Goal: Information Seeking & Learning: Find contact information

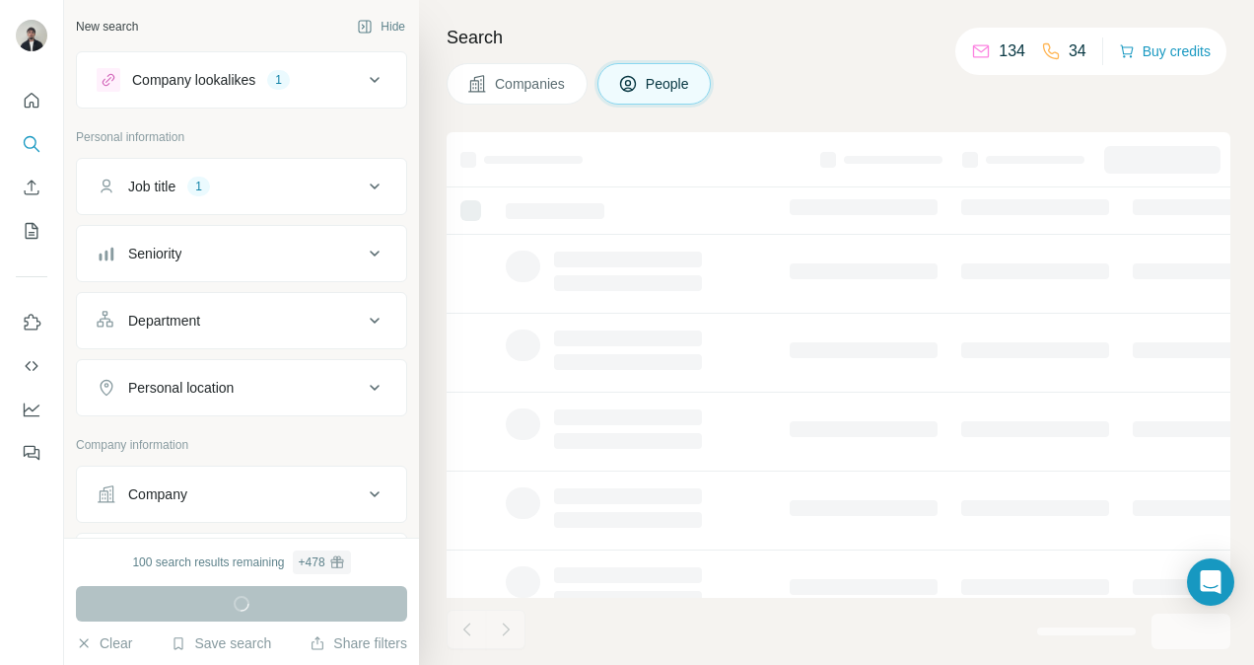
click at [836, 199] on div at bounding box center [864, 207] width 148 height 16
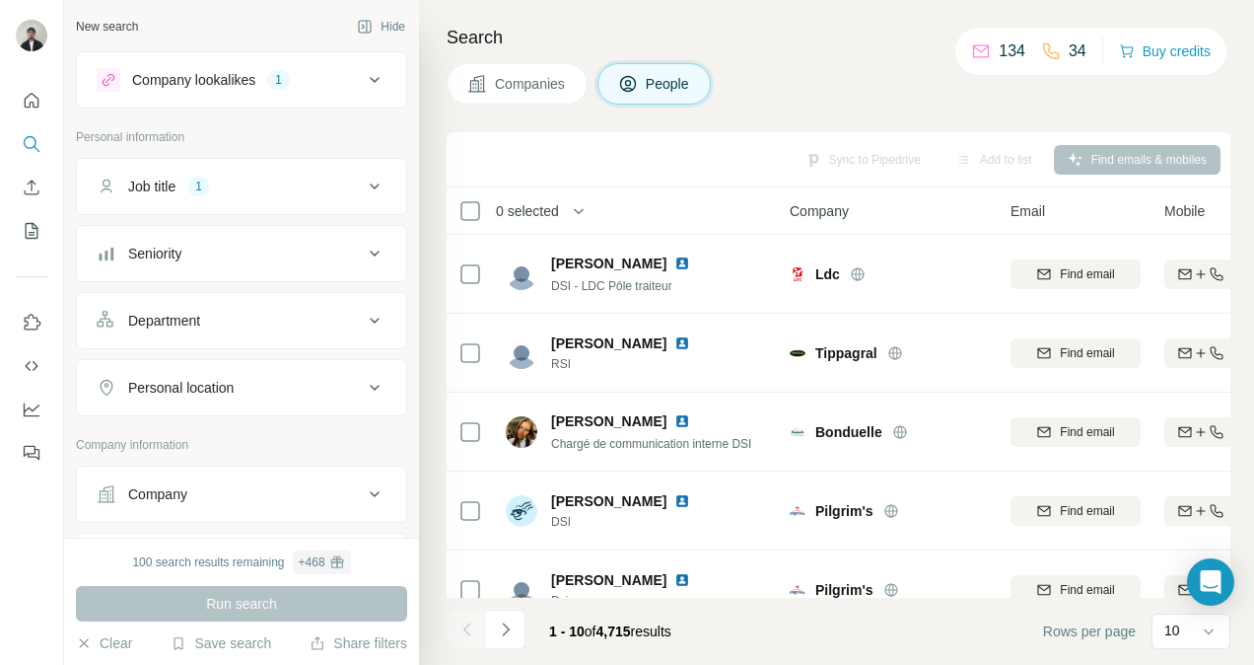
click at [837, 195] on th "Company" at bounding box center [888, 210] width 221 height 47
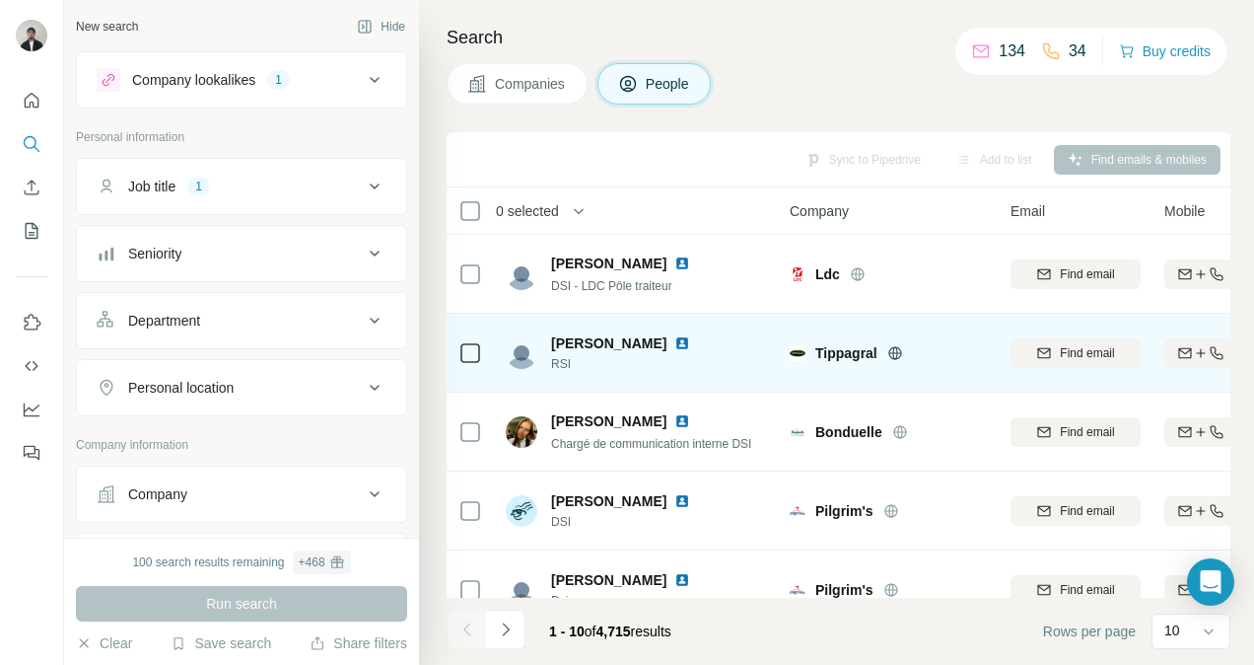
click at [690, 341] on img at bounding box center [682, 343] width 16 height 16
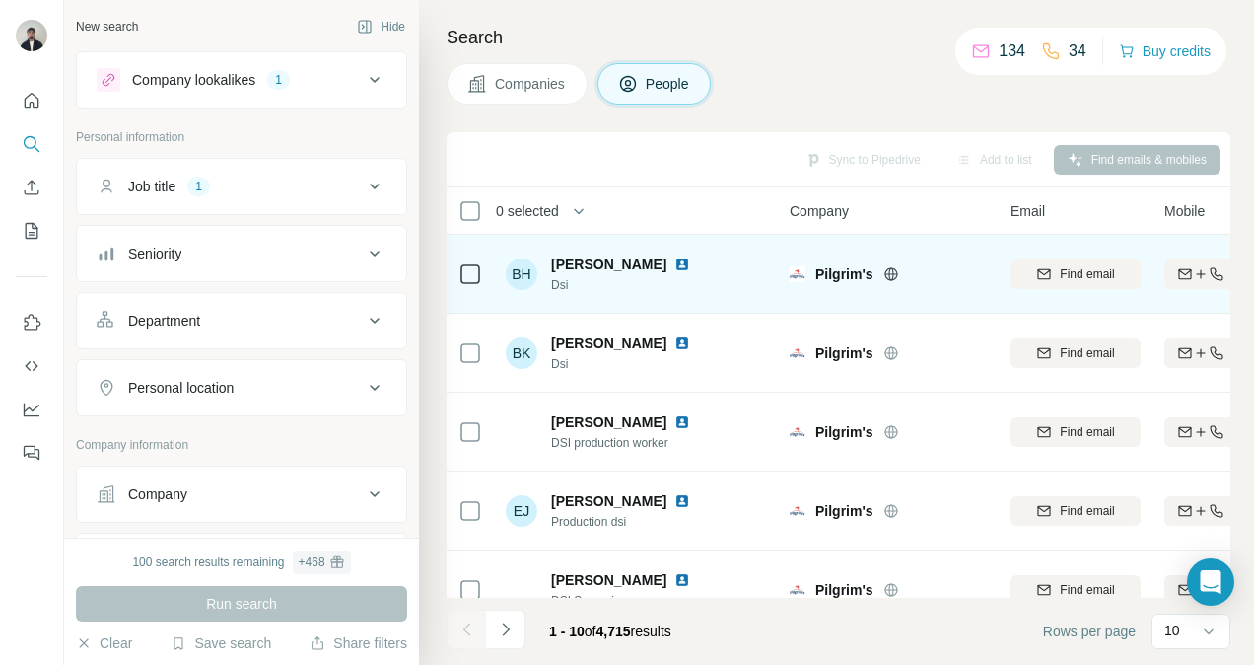
scroll to position [435, 0]
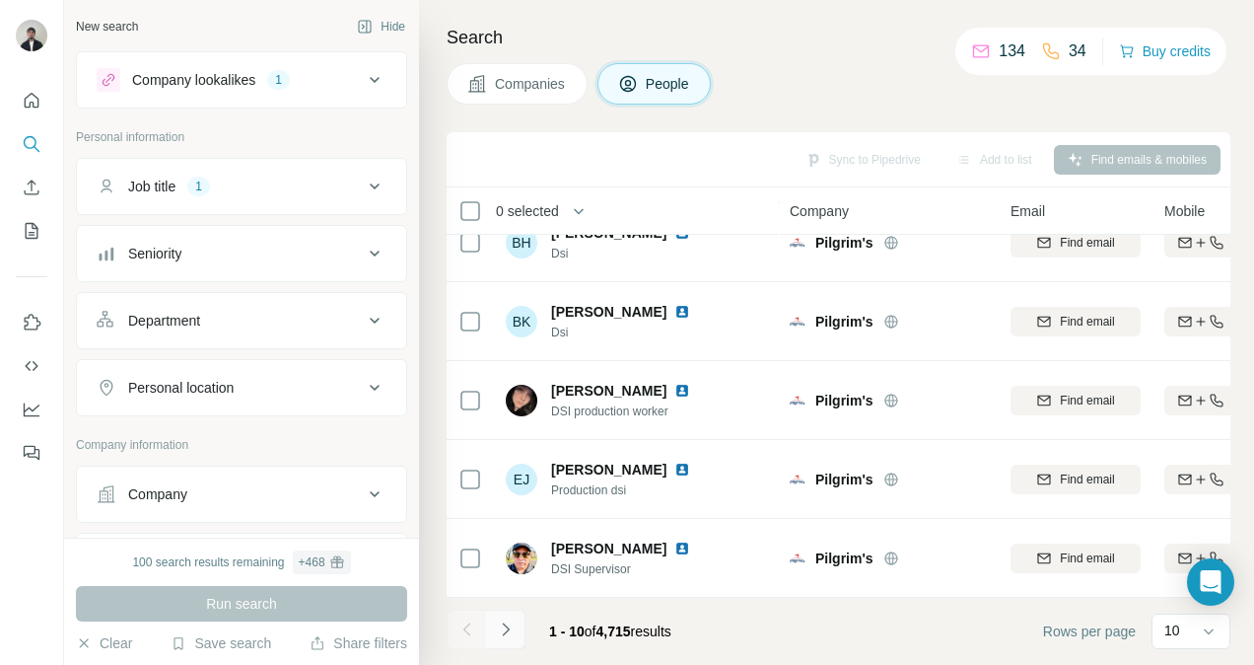
click at [504, 634] on icon "Navigate to next page" at bounding box center [506, 629] width 20 height 20
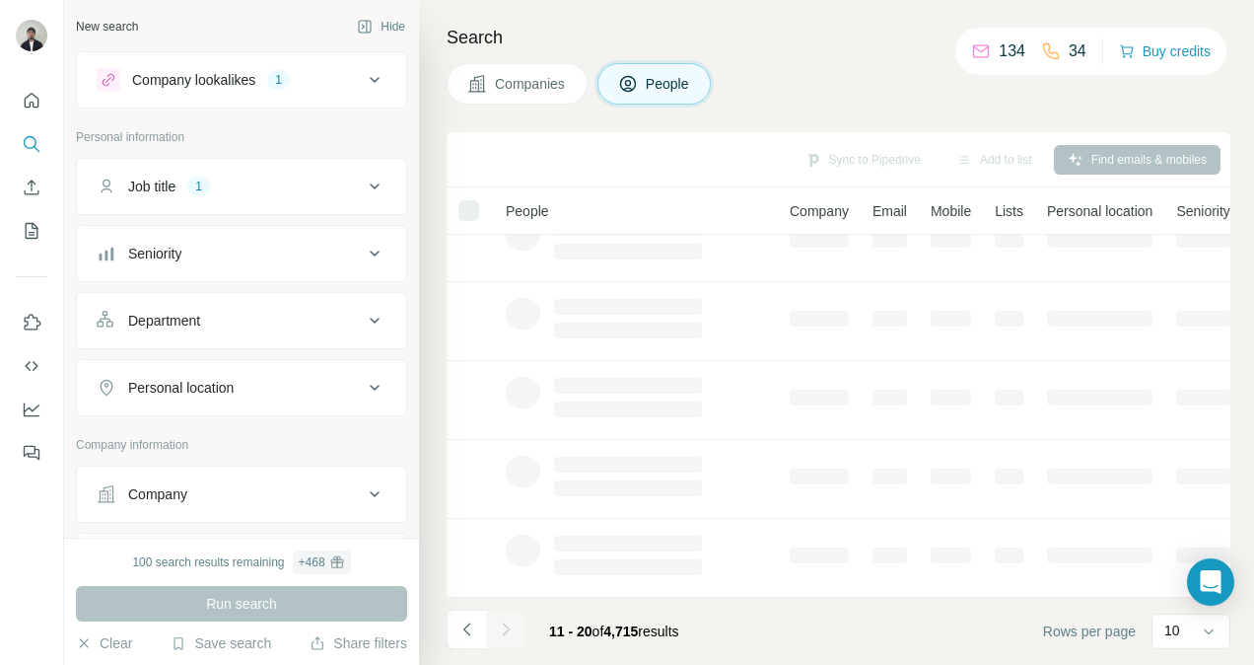
click at [308, 386] on div "Personal location" at bounding box center [230, 388] width 266 height 20
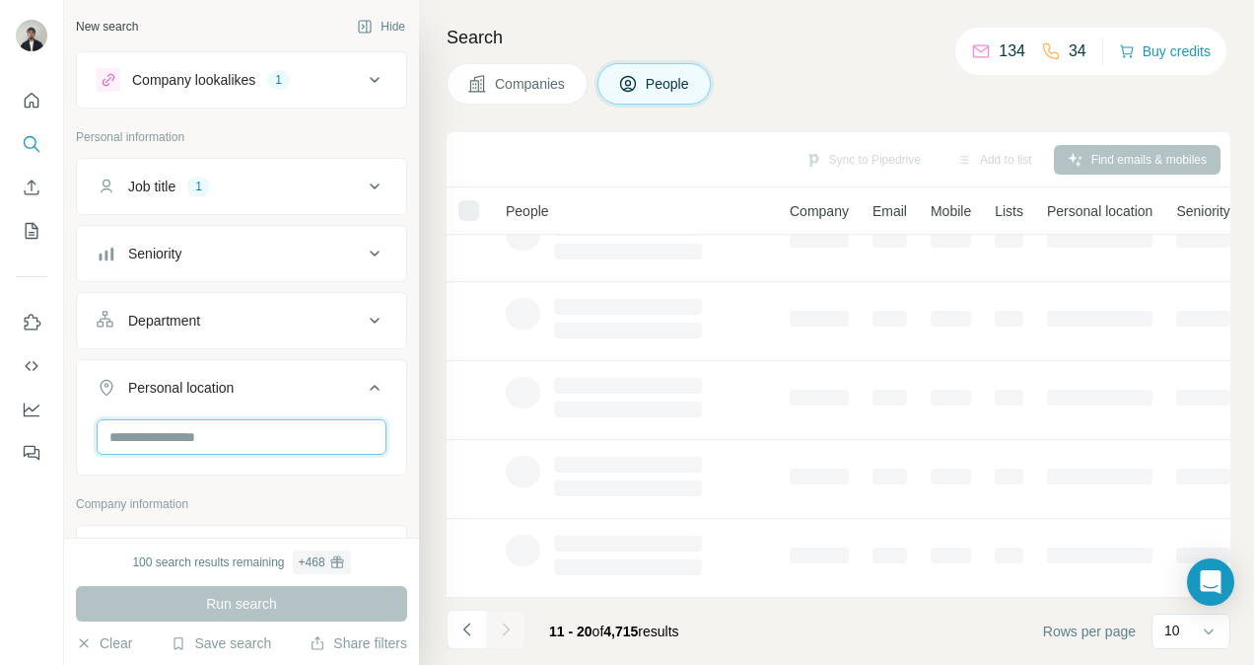
click at [253, 423] on input "text" at bounding box center [242, 436] width 290 height 35
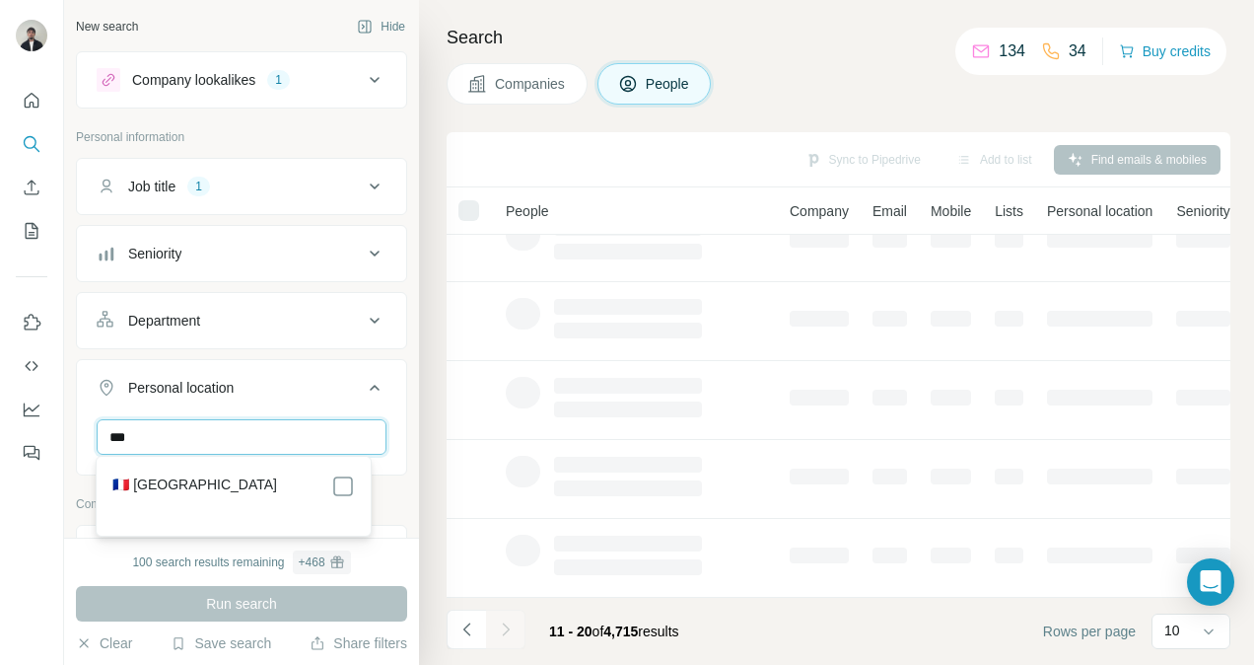
type input "***"
click at [163, 498] on section "🇫🇷 France" at bounding box center [227, 495] width 253 height 43
click at [164, 494] on label "🇫🇷 France" at bounding box center [194, 486] width 165 height 24
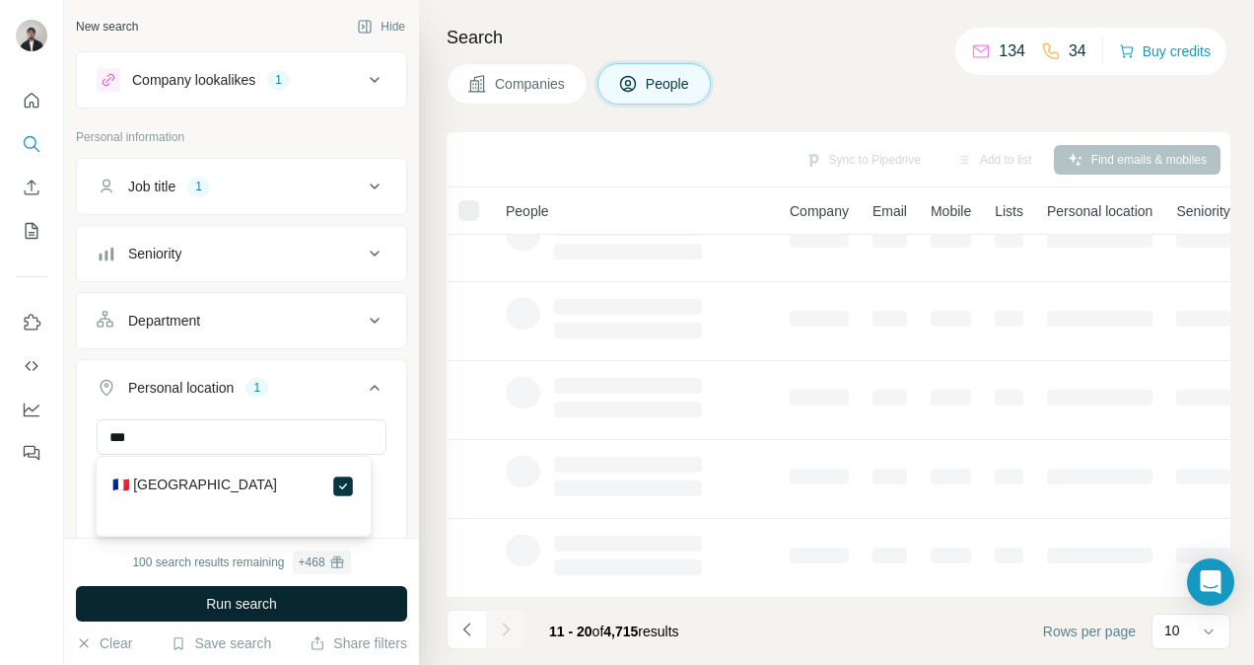
click at [297, 590] on button "Run search" at bounding box center [241, 603] width 331 height 35
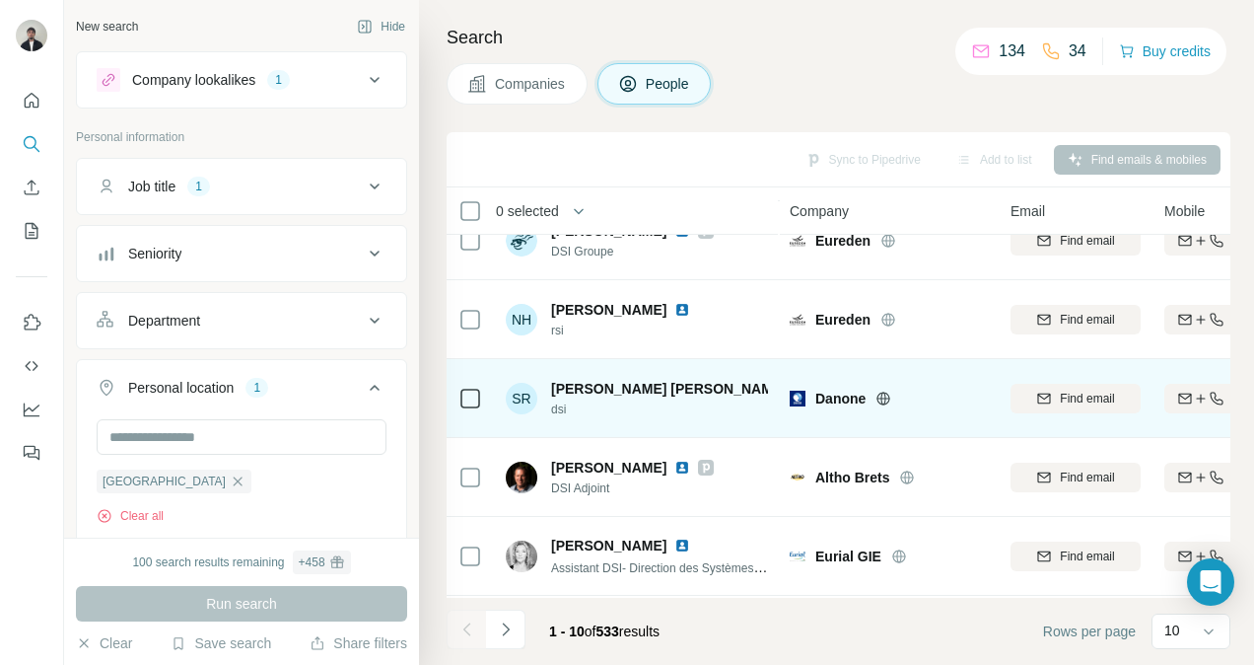
scroll to position [278, 0]
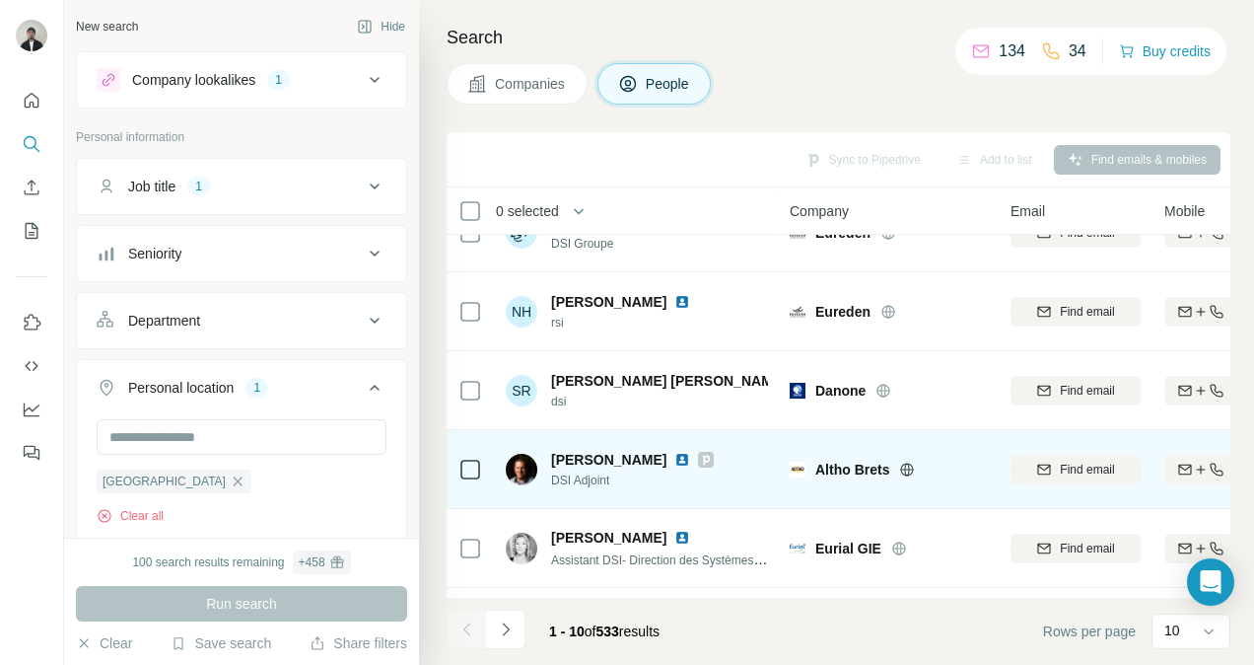
click at [700, 458] on icon at bounding box center [706, 460] width 12 height 16
click at [674, 460] on img at bounding box center [682, 460] width 16 height 16
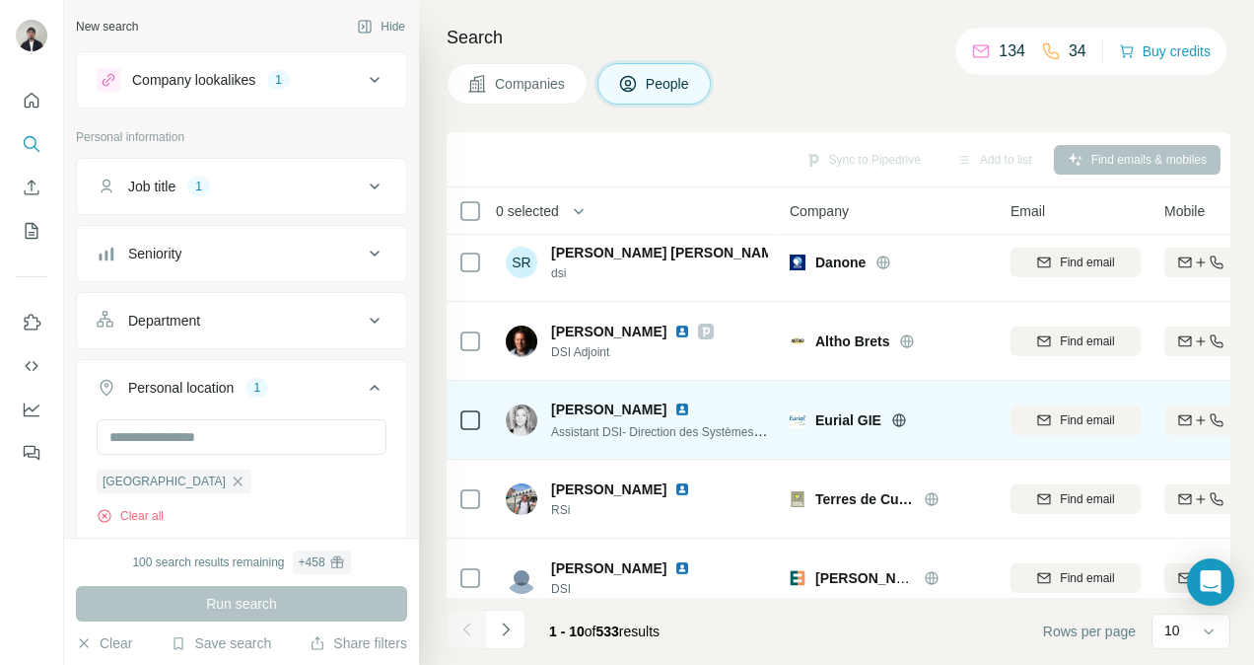
scroll to position [435, 0]
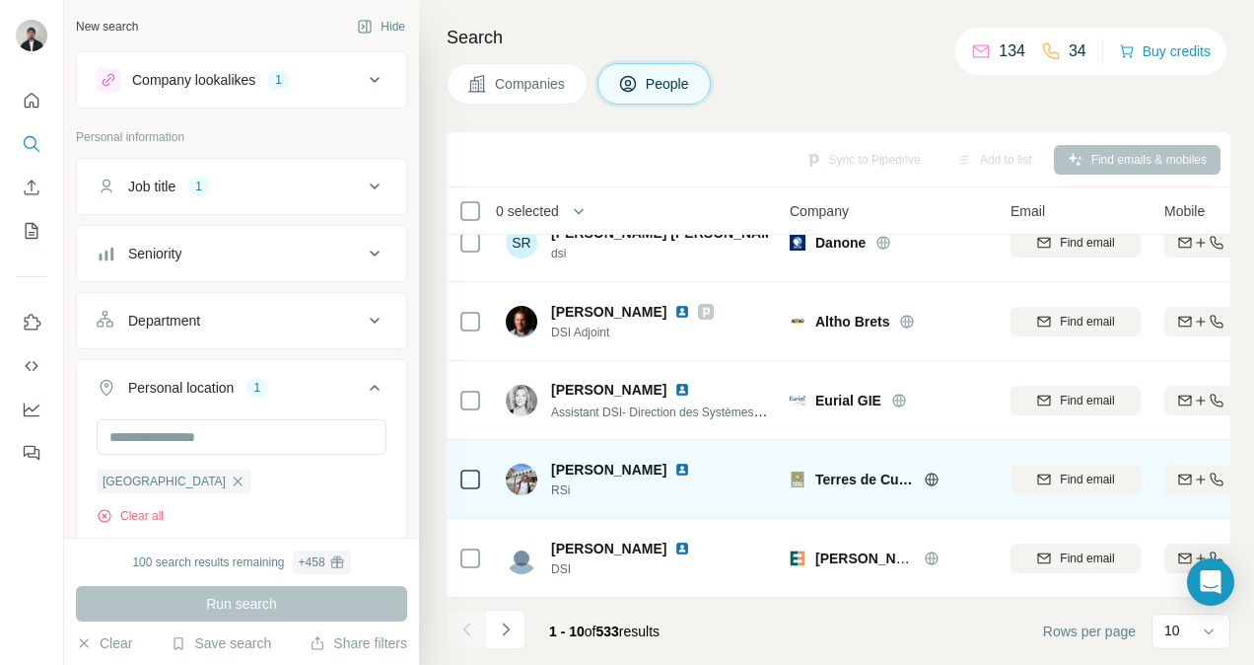
click at [677, 461] on img at bounding box center [682, 469] width 16 height 16
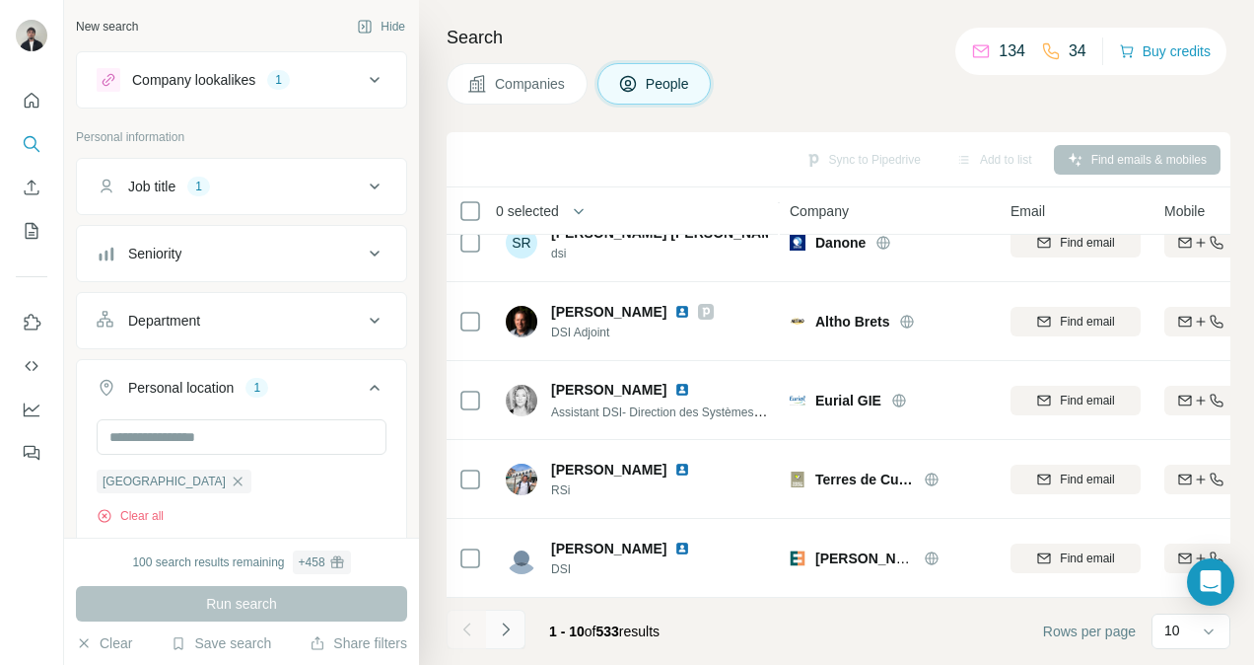
click at [502, 631] on icon "Navigate to next page" at bounding box center [506, 629] width 20 height 20
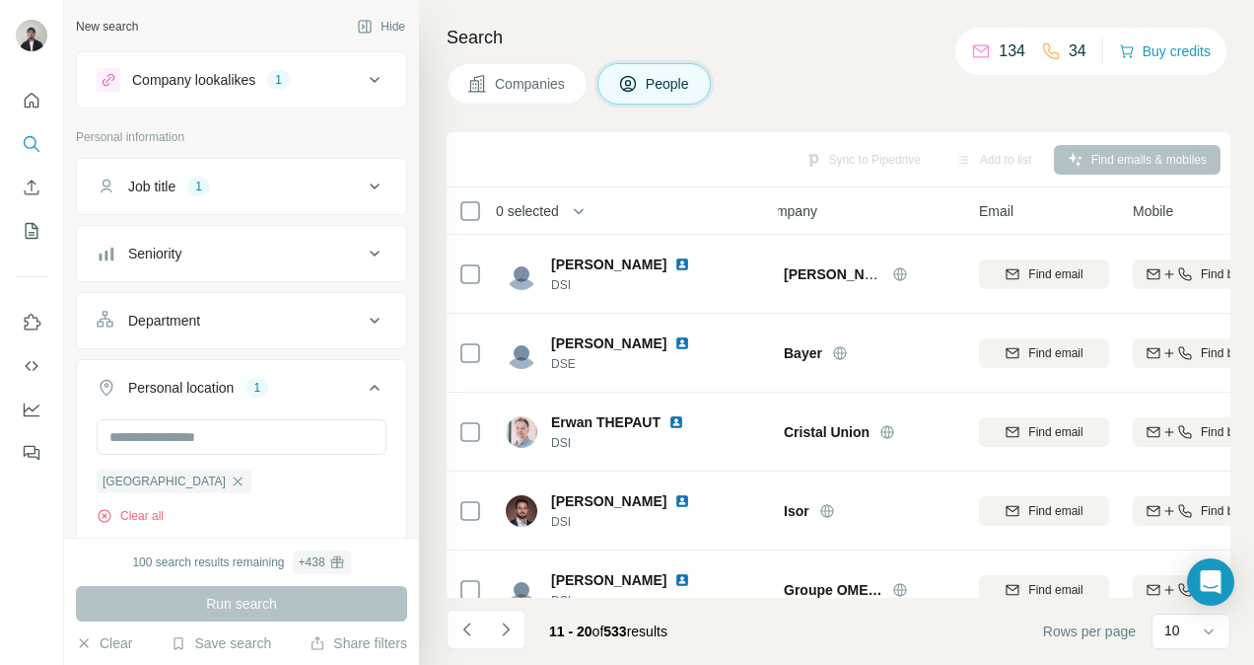
scroll to position [0, 34]
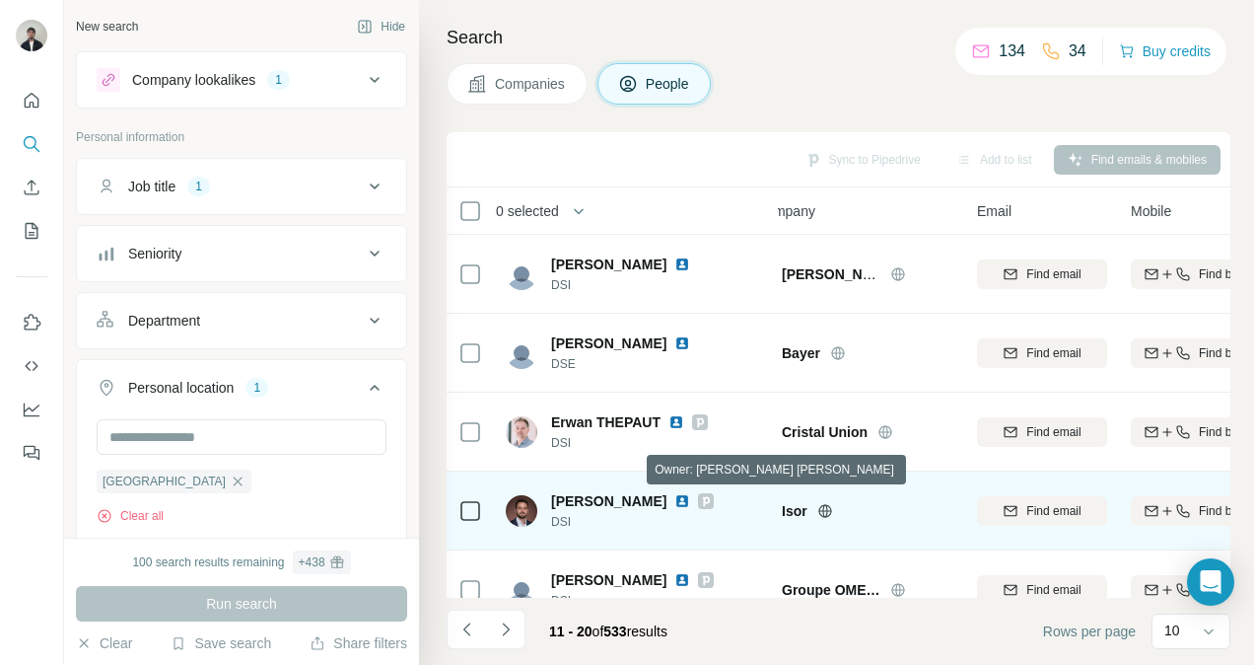
click at [710, 500] on icon at bounding box center [706, 501] width 7 height 10
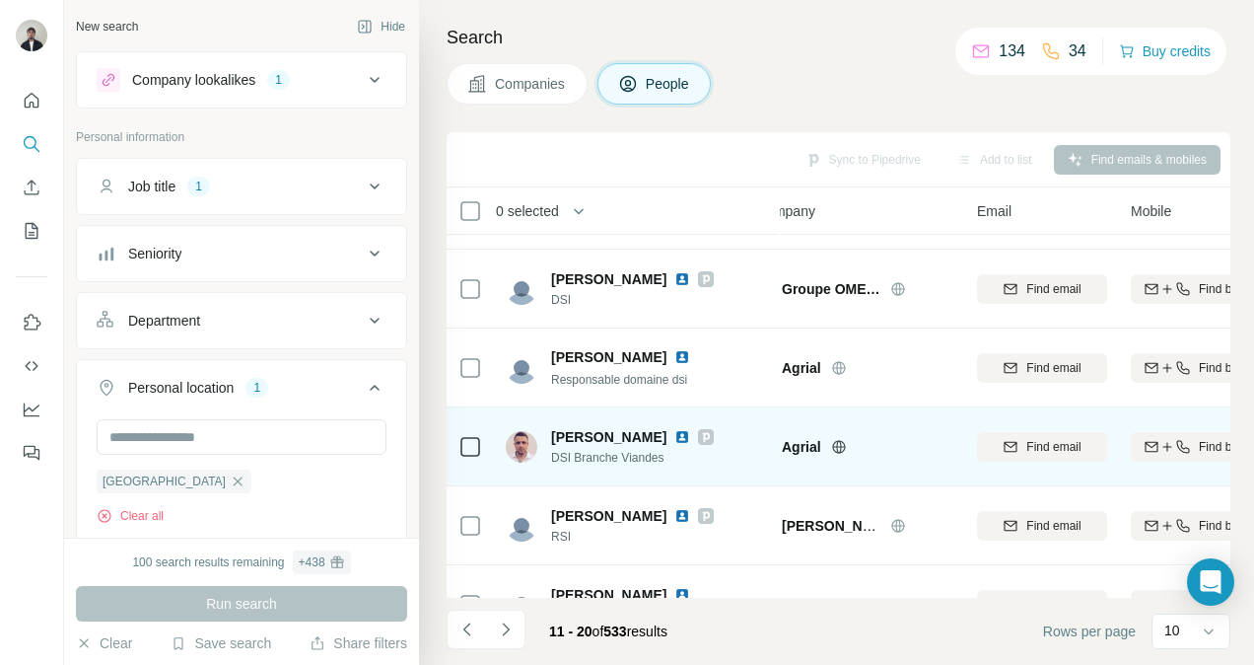
scroll to position [435, 34]
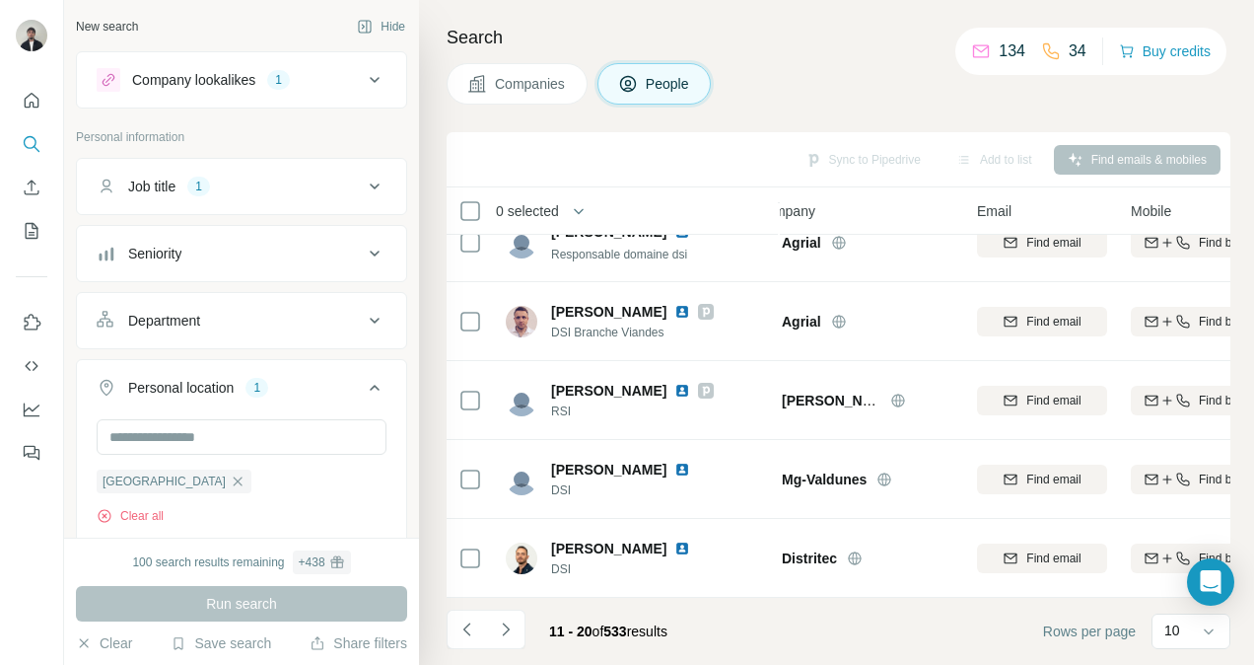
click at [297, 90] on div "Company lookalikes 1" at bounding box center [230, 80] width 266 height 24
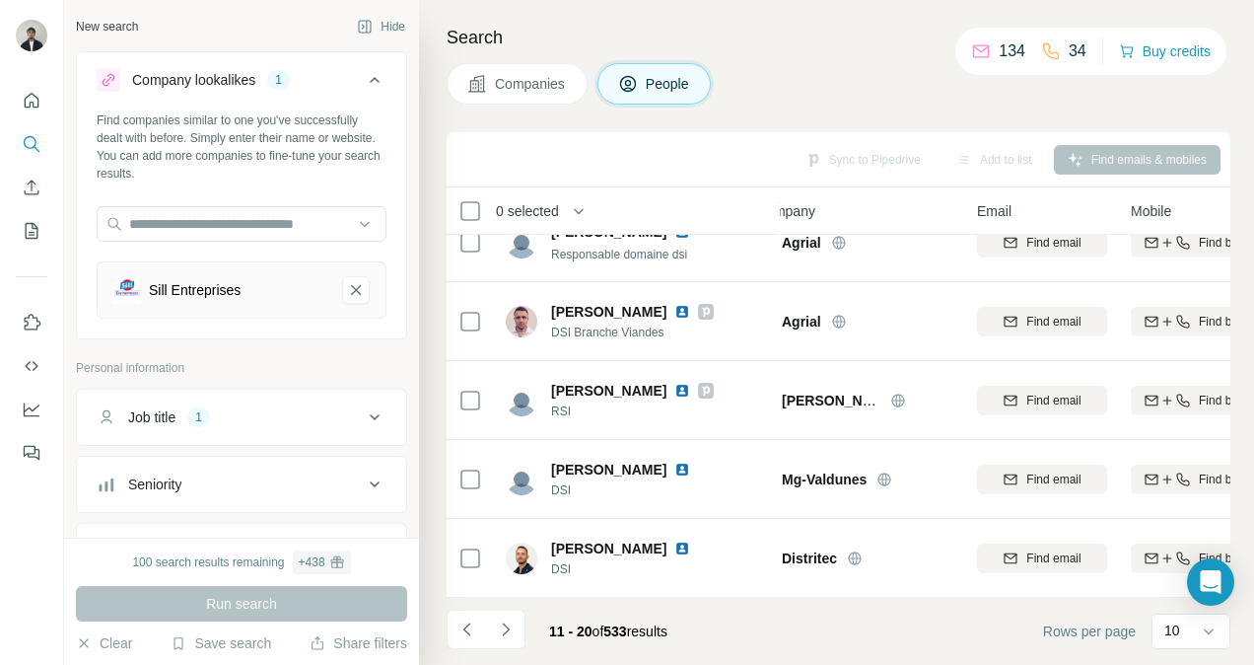
click at [297, 89] on div "Company lookalikes 1" at bounding box center [230, 80] width 266 height 24
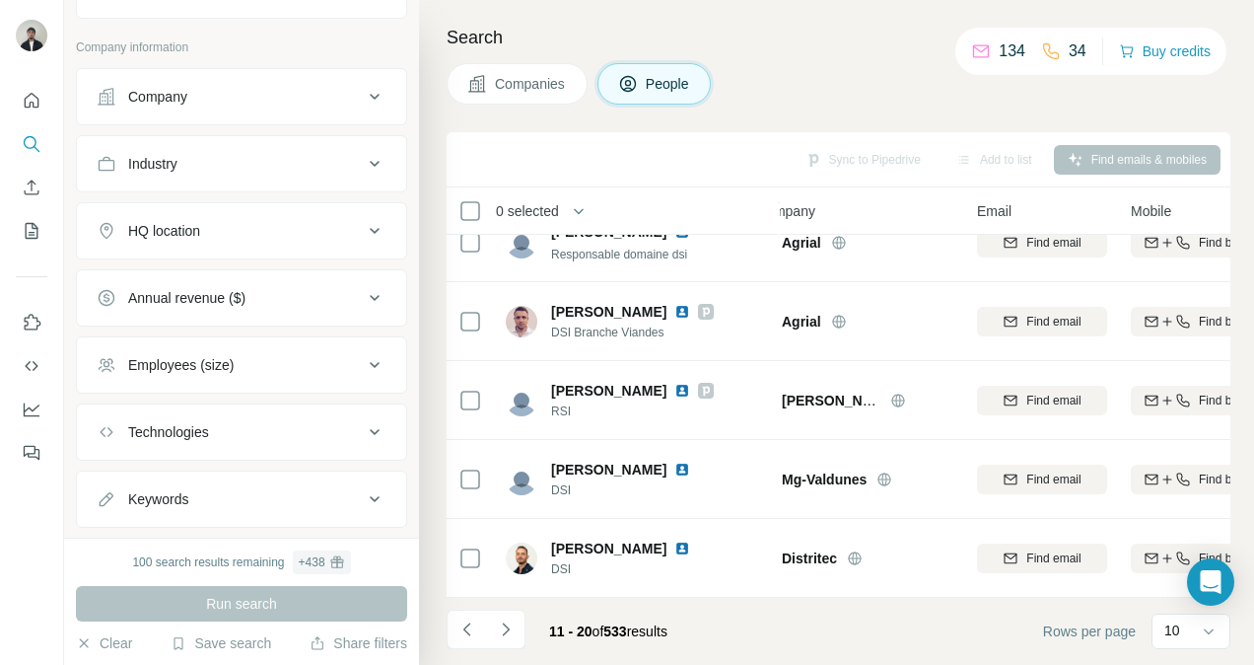
scroll to position [564, 0]
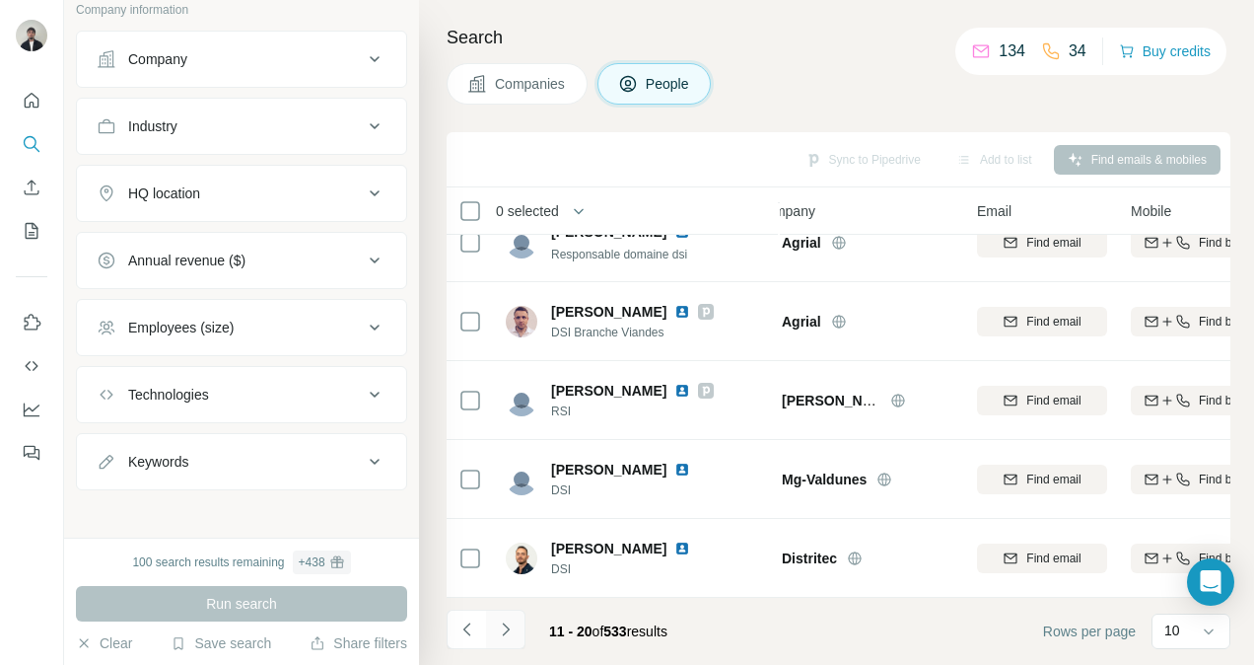
click at [506, 629] on icon "Navigate to next page" at bounding box center [506, 629] width 20 height 20
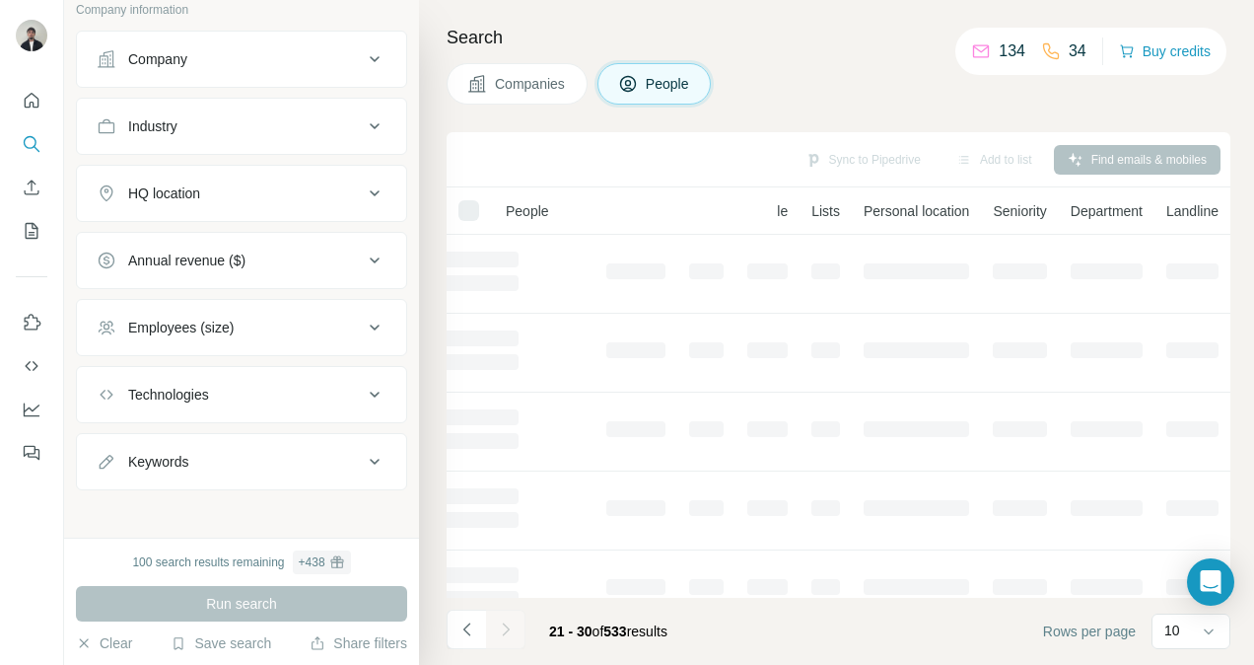
scroll to position [0, 0]
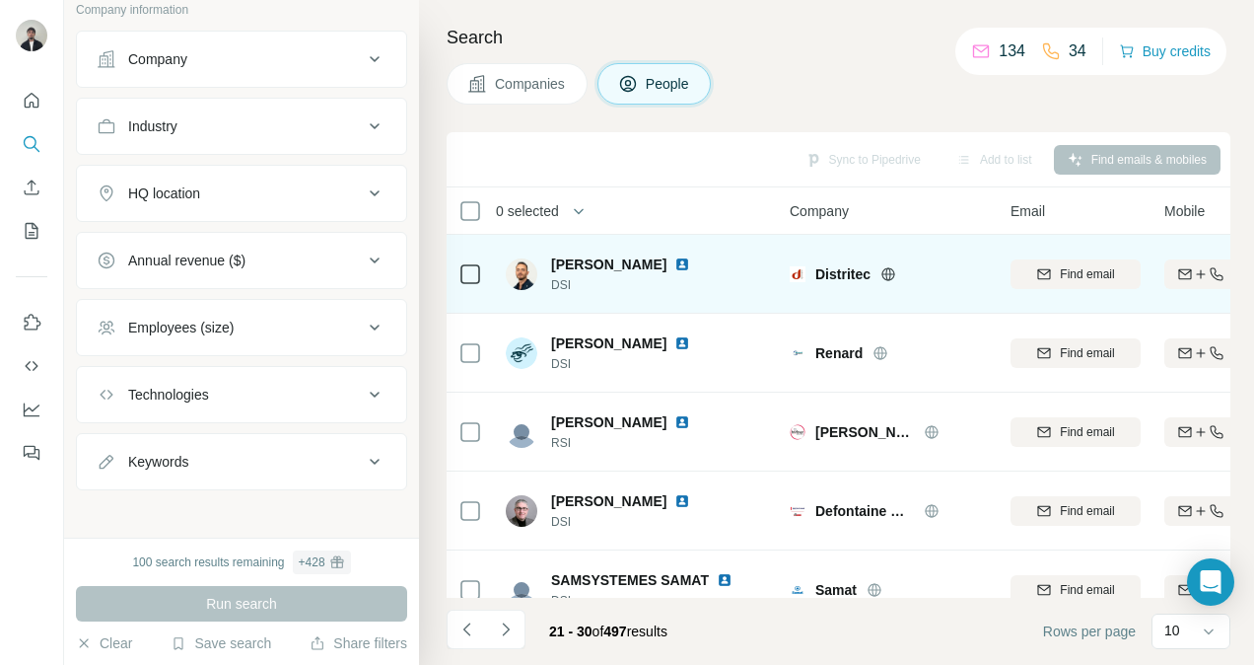
click at [679, 261] on img at bounding box center [682, 264] width 16 height 16
drag, startPoint x: 668, startPoint y: 264, endPoint x: 544, endPoint y: 264, distance: 123.3
click at [544, 264] on div "Steven FERREIRA DSI" at bounding box center [610, 273] width 208 height 39
copy span "Steven FERREIRA"
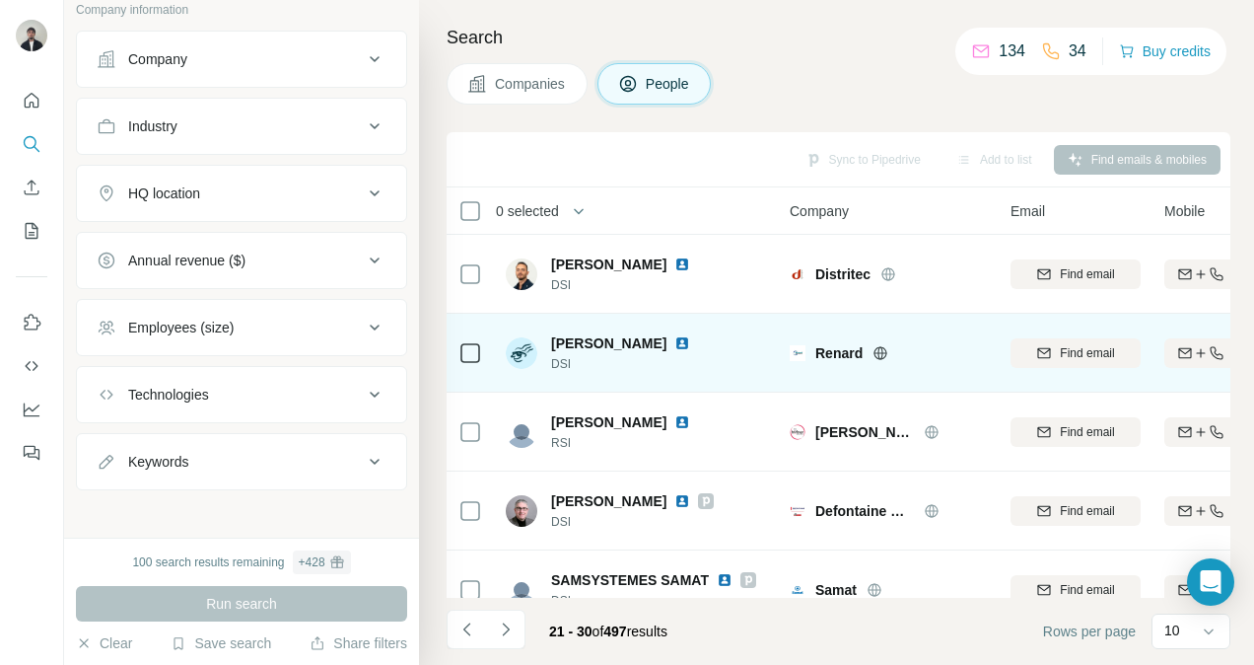
click at [676, 339] on img at bounding box center [682, 343] width 16 height 16
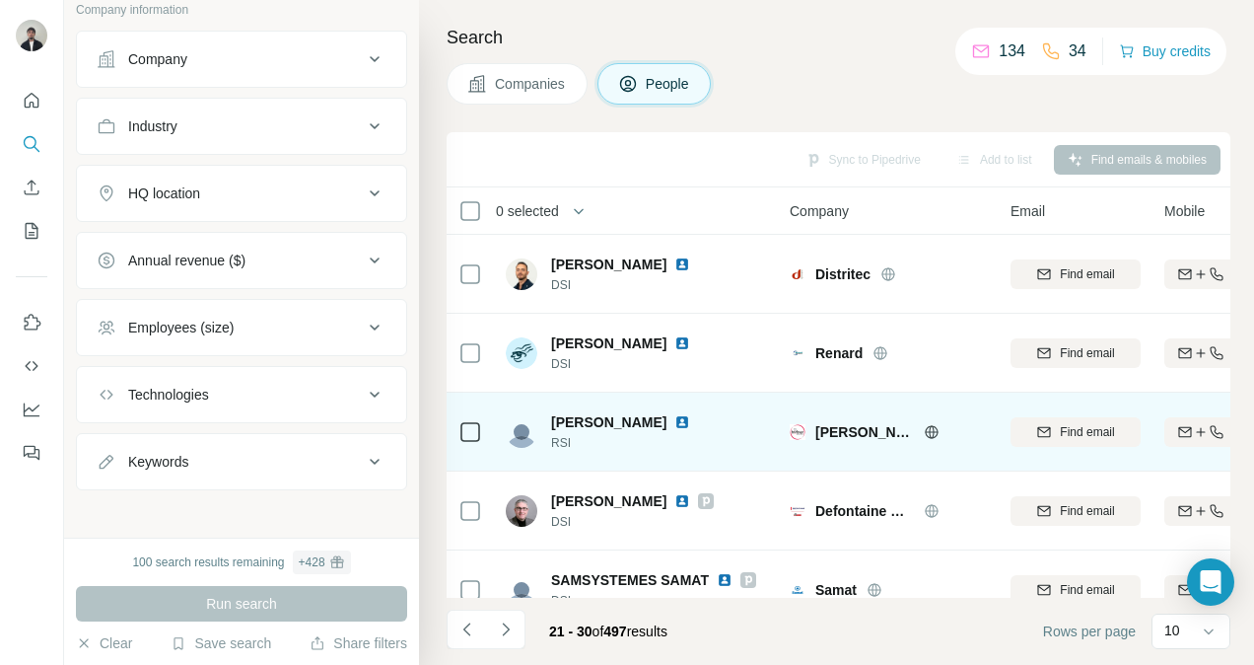
click at [674, 419] on img at bounding box center [682, 422] width 16 height 16
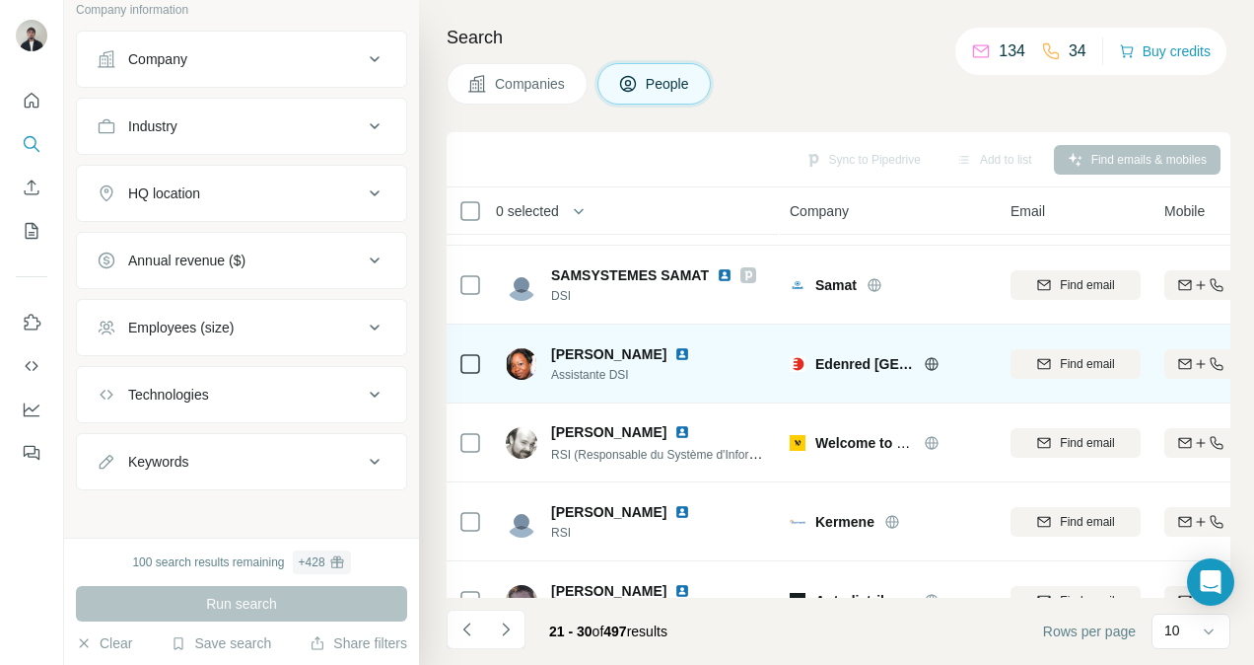
scroll to position [311, 0]
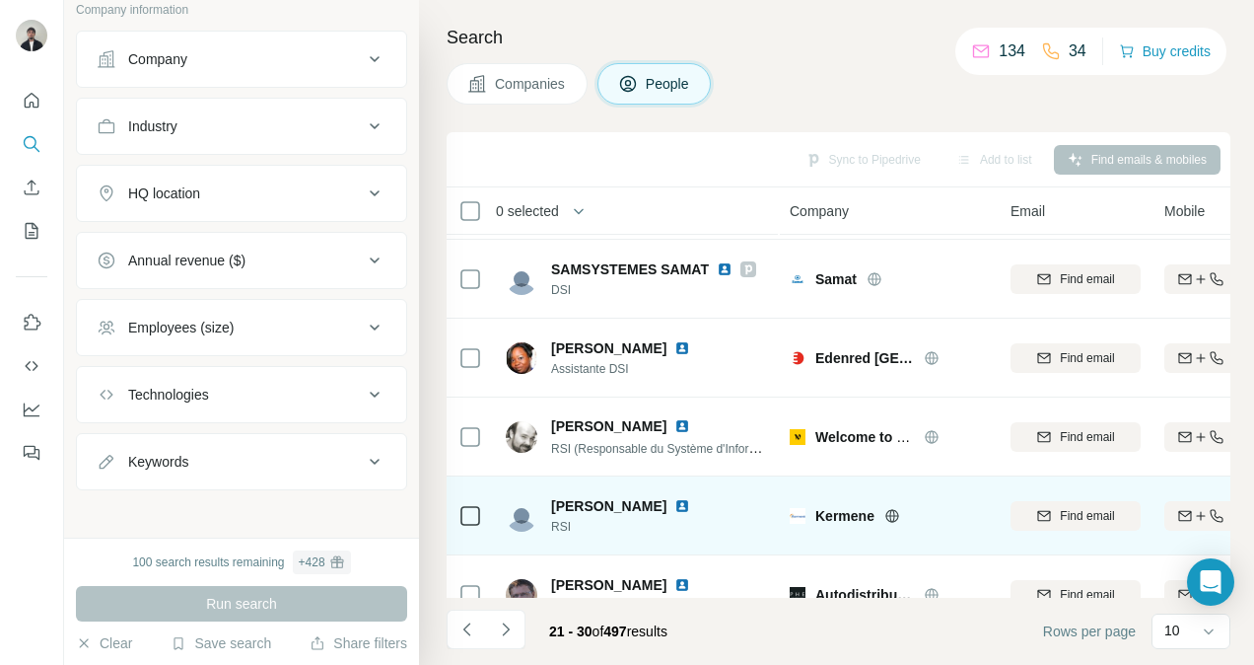
click at [690, 503] on img at bounding box center [682, 506] width 16 height 16
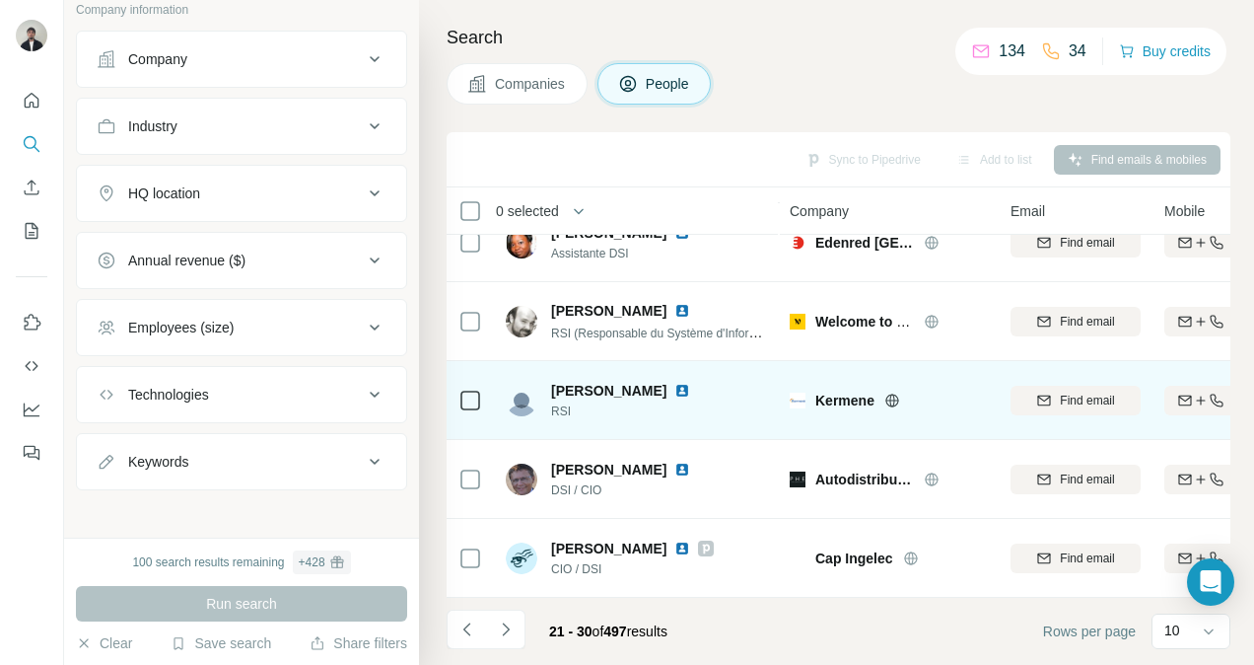
scroll to position [434, 0]
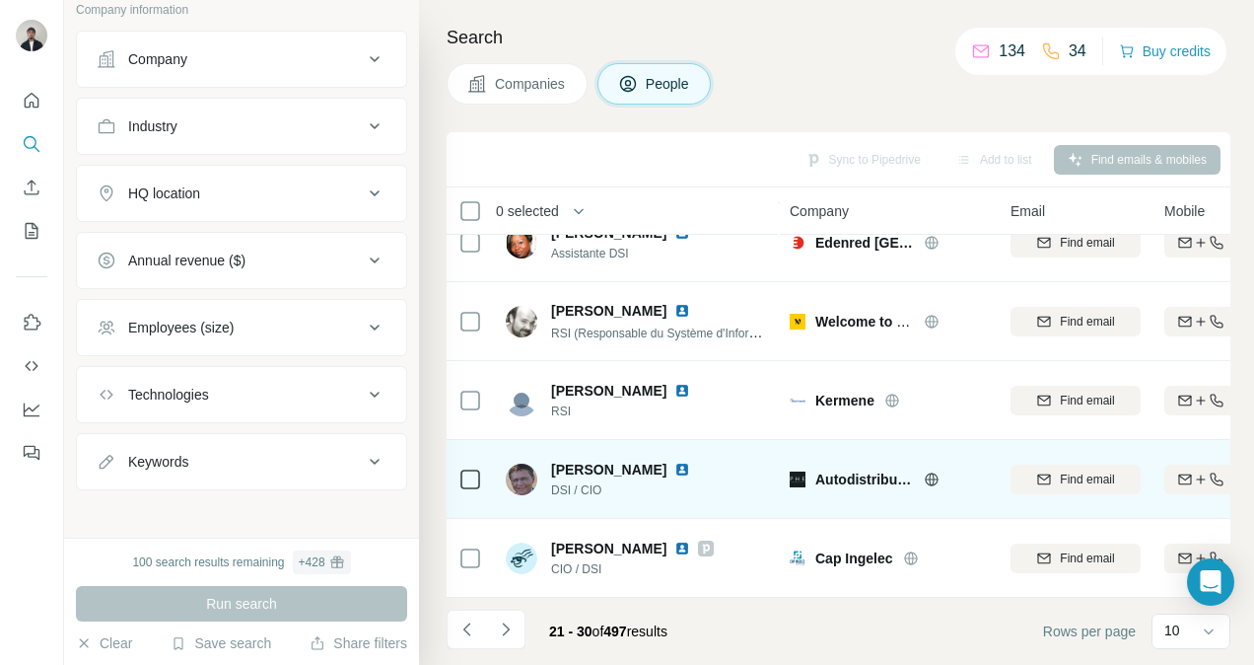
click at [690, 461] on img at bounding box center [682, 469] width 16 height 16
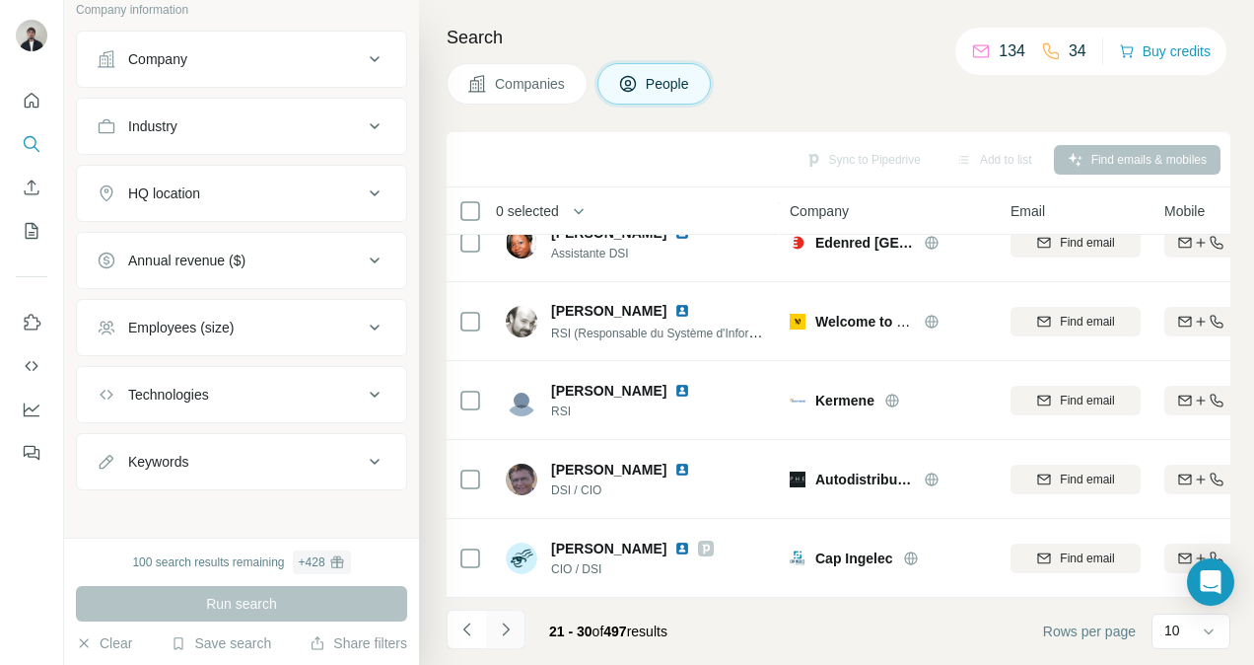
click at [499, 631] on icon "Navigate to next page" at bounding box center [506, 629] width 20 height 20
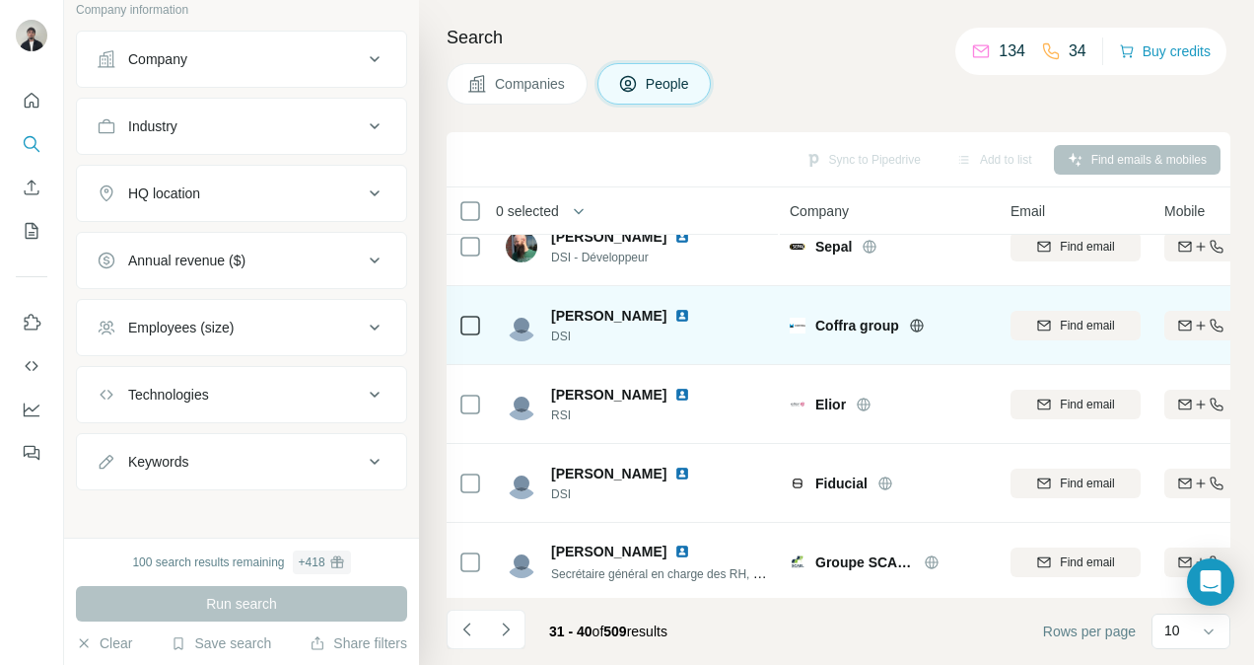
scroll to position [0, 0]
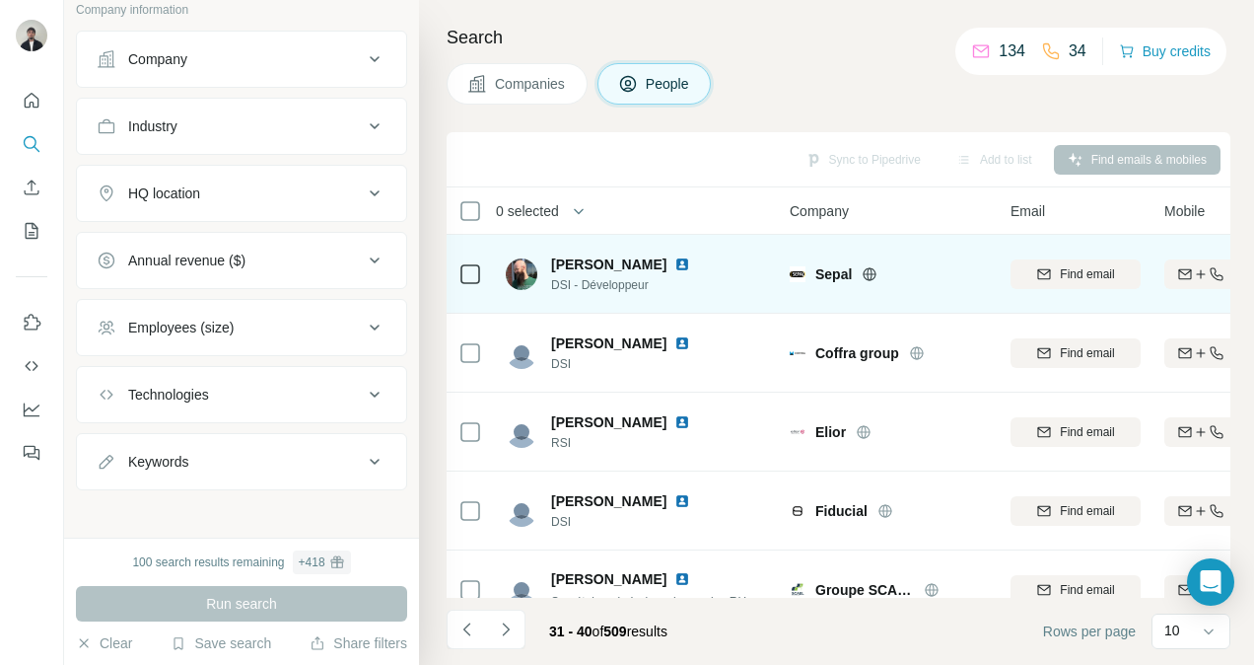
click at [690, 258] on img at bounding box center [682, 264] width 16 height 16
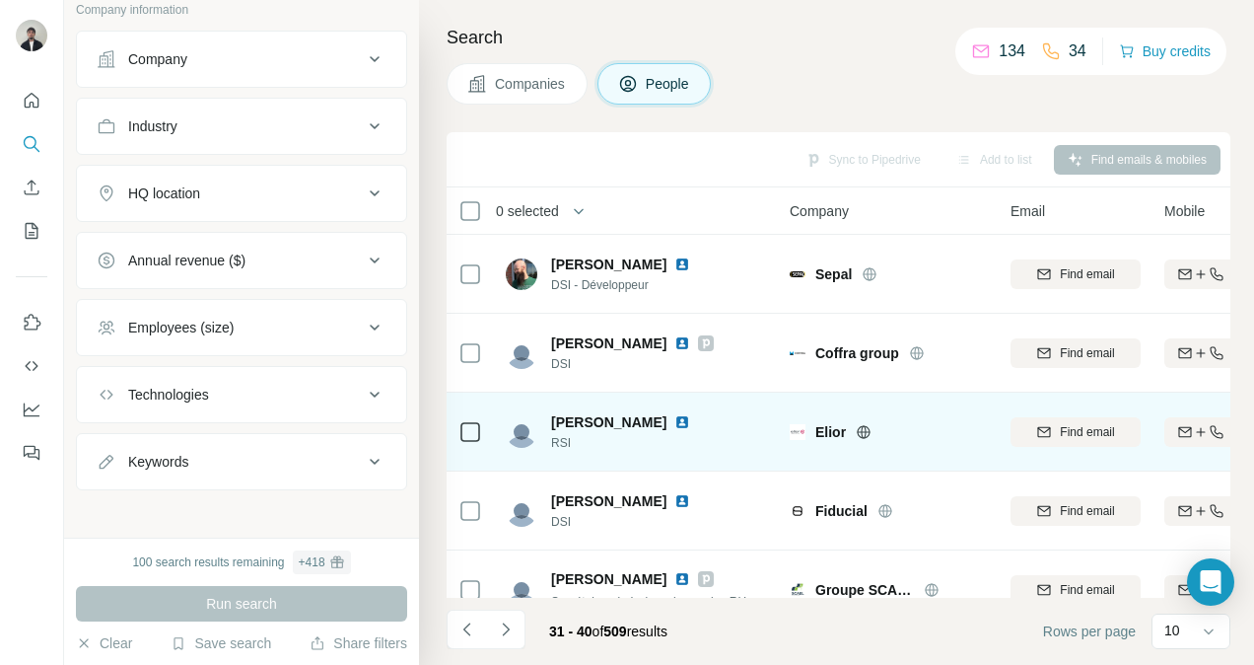
click at [690, 423] on img at bounding box center [682, 422] width 16 height 16
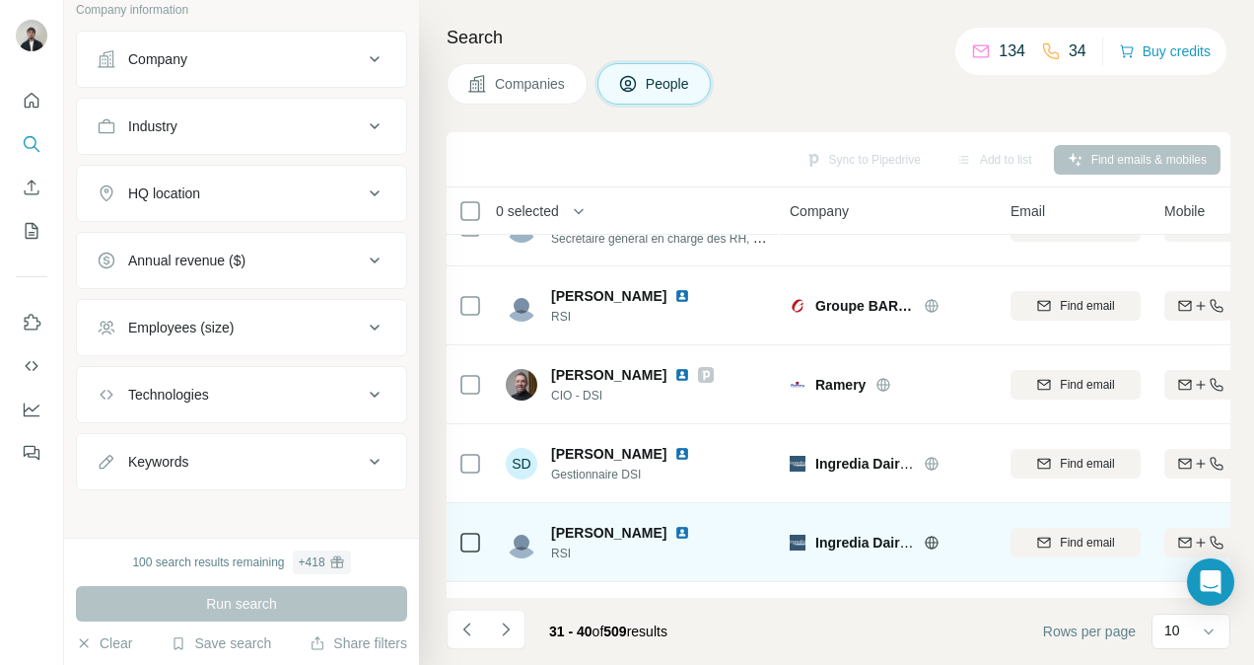
scroll to position [435, 0]
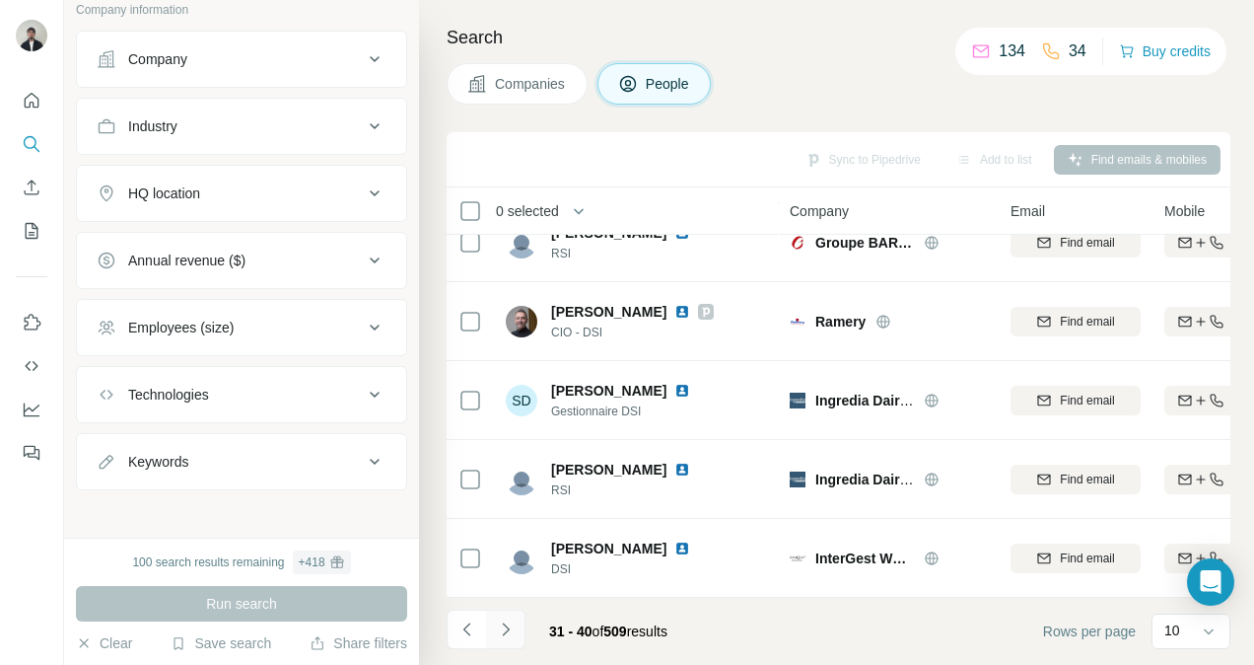
click at [513, 619] on icon "Navigate to next page" at bounding box center [506, 629] width 20 height 20
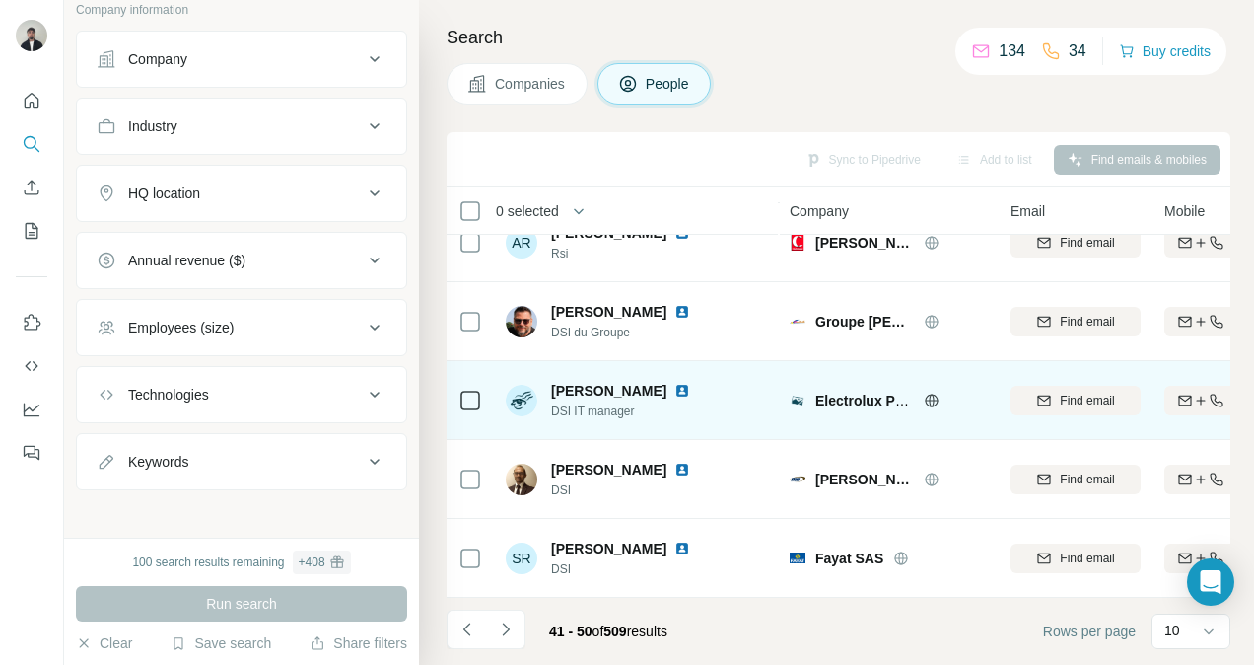
scroll to position [0, 0]
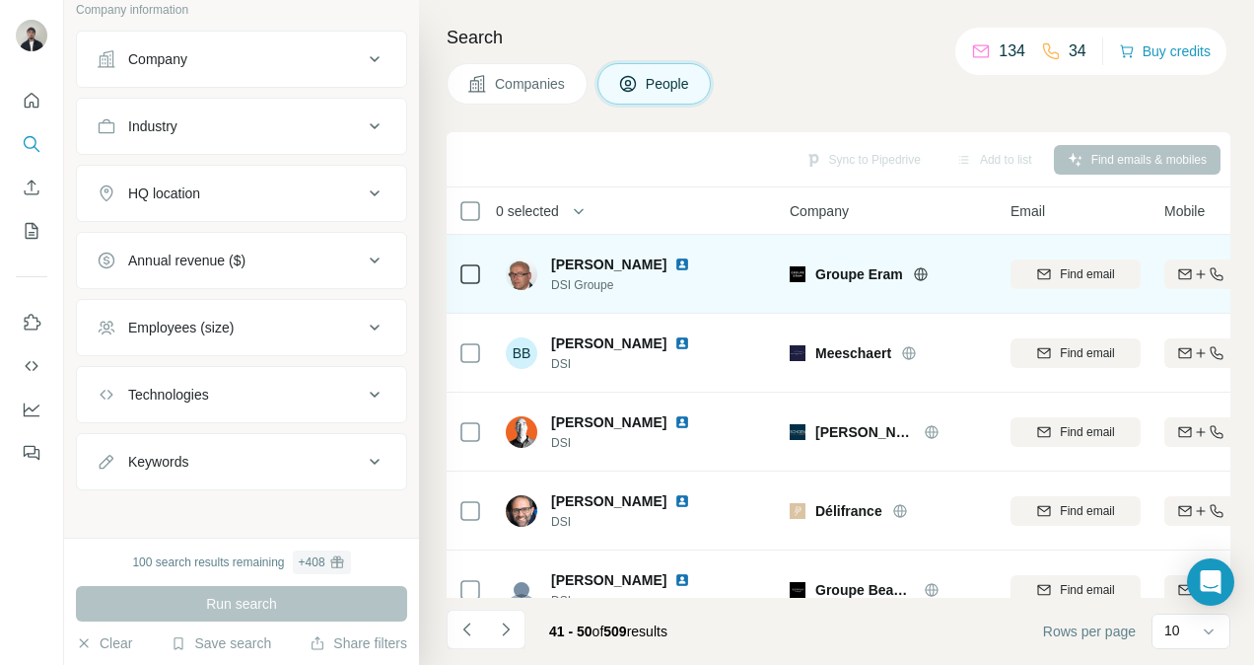
click at [674, 262] on img at bounding box center [682, 264] width 16 height 16
drag, startPoint x: 656, startPoint y: 263, endPoint x: 598, endPoint y: 263, distance: 58.2
click at [598, 263] on div "Thomas Lebrun" at bounding box center [632, 264] width 163 height 20
drag, startPoint x: 598, startPoint y: 263, endPoint x: 584, endPoint y: 264, distance: 13.8
click at [584, 264] on span "Thomas Lebrun" at bounding box center [608, 264] width 115 height 20
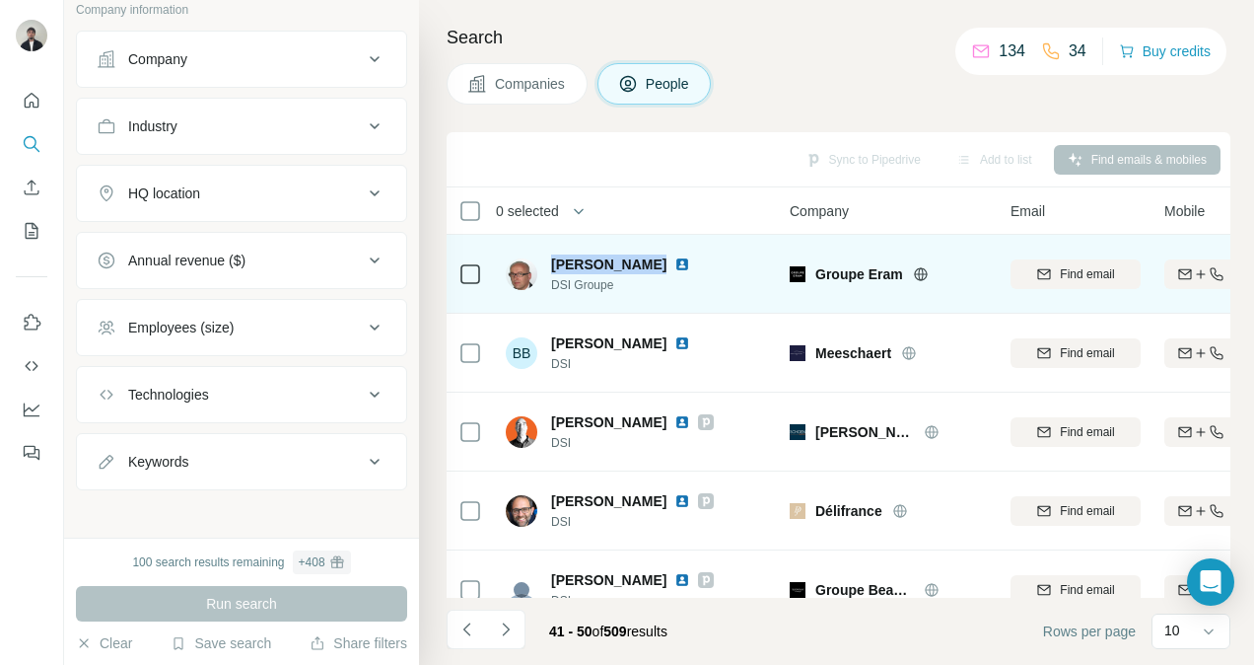
drag, startPoint x: 547, startPoint y: 266, endPoint x: 656, endPoint y: 272, distance: 108.6
click at [656, 272] on div "Thomas Lebrun DSI Groupe" at bounding box center [610, 273] width 208 height 39
copy span "Thomas Lebrun"
click at [674, 260] on img at bounding box center [682, 264] width 16 height 16
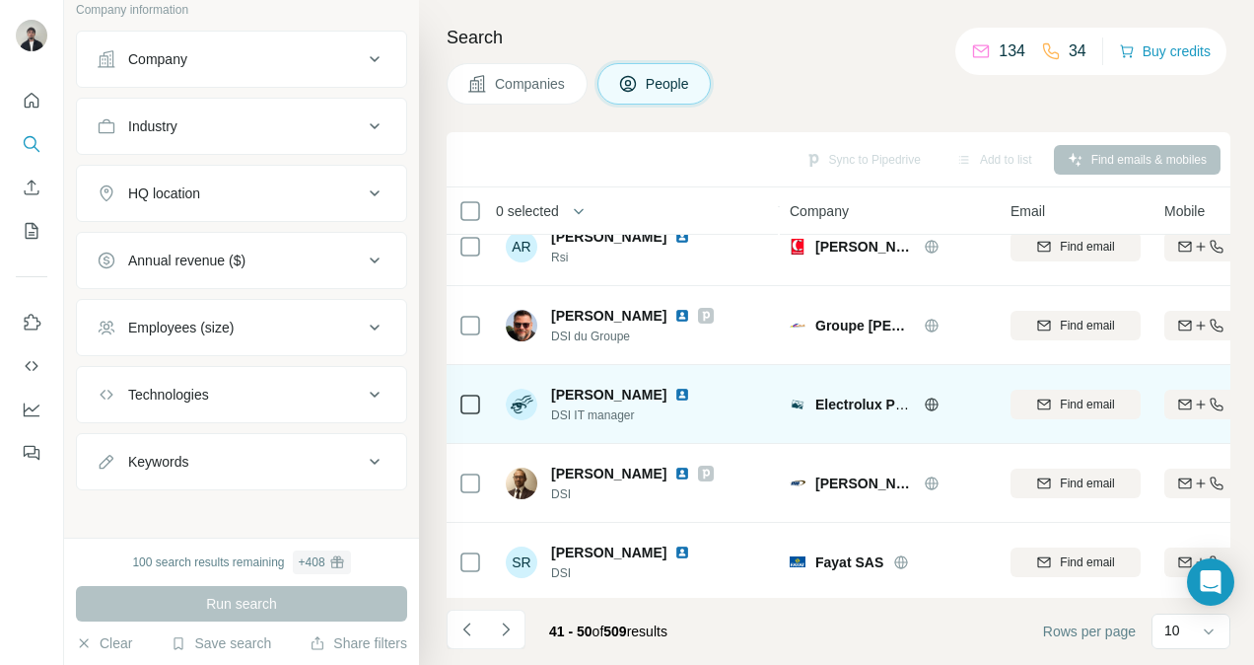
scroll to position [422, 0]
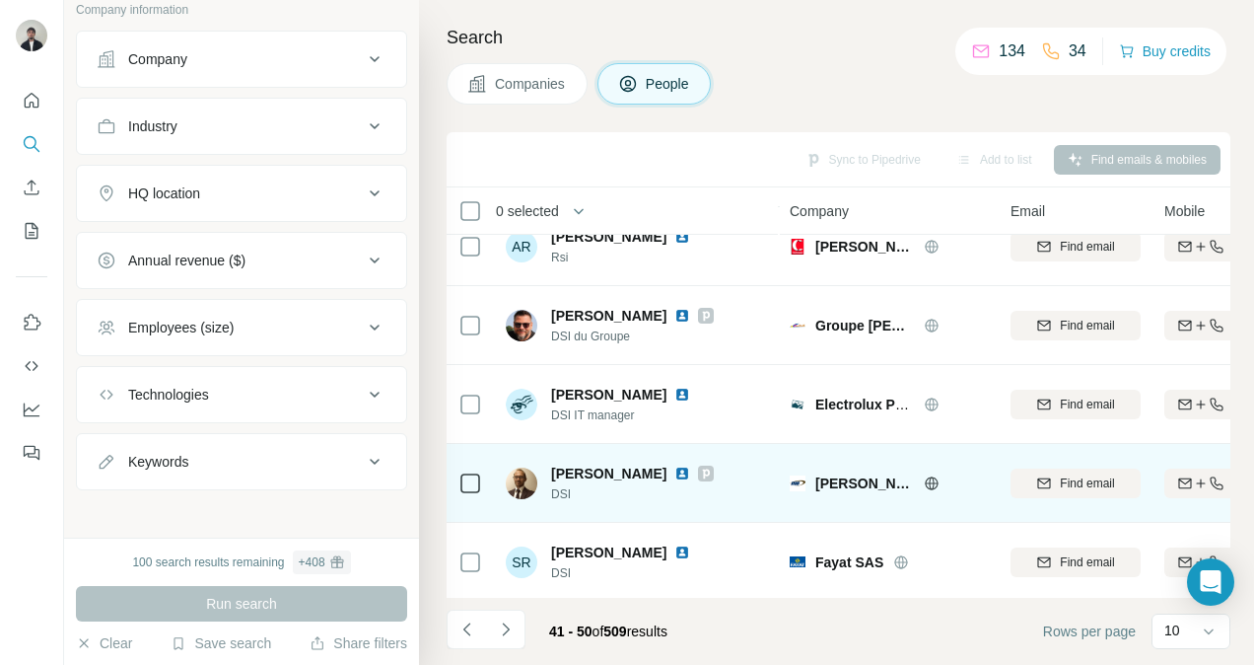
click at [700, 472] on icon at bounding box center [706, 473] width 12 height 16
click at [678, 481] on div "Jerome CAURAT" at bounding box center [632, 473] width 163 height 20
click at [678, 466] on img at bounding box center [682, 473] width 16 height 16
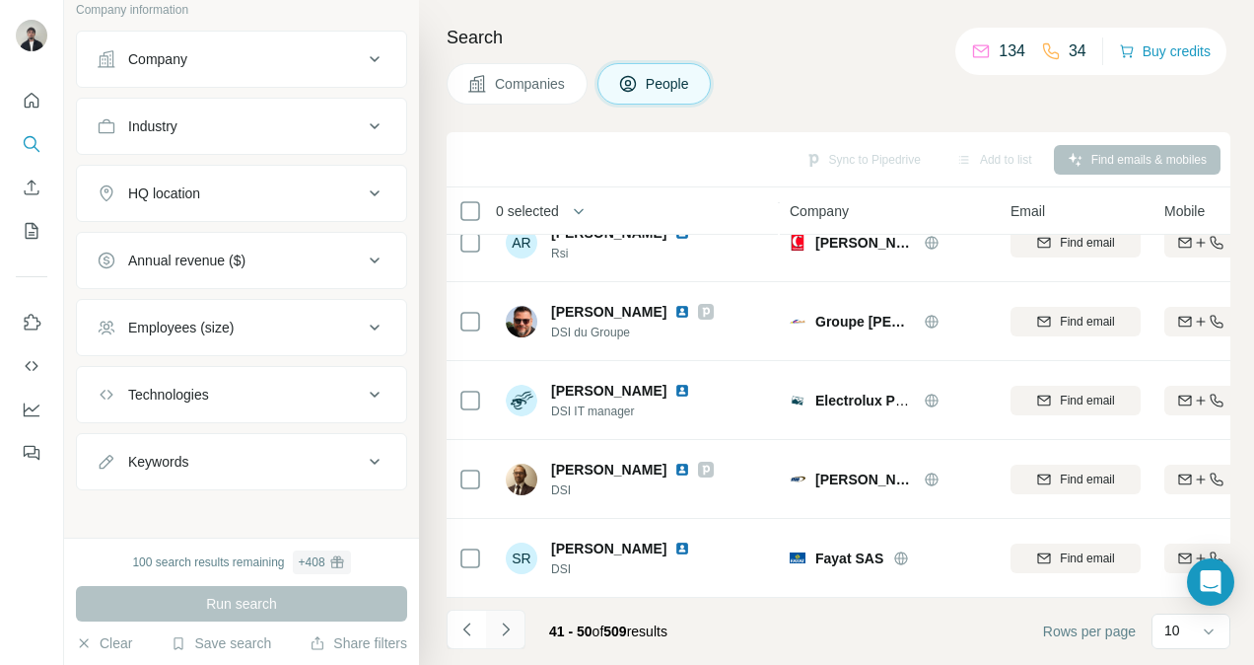
click at [513, 632] on icon "Navigate to next page" at bounding box center [506, 629] width 20 height 20
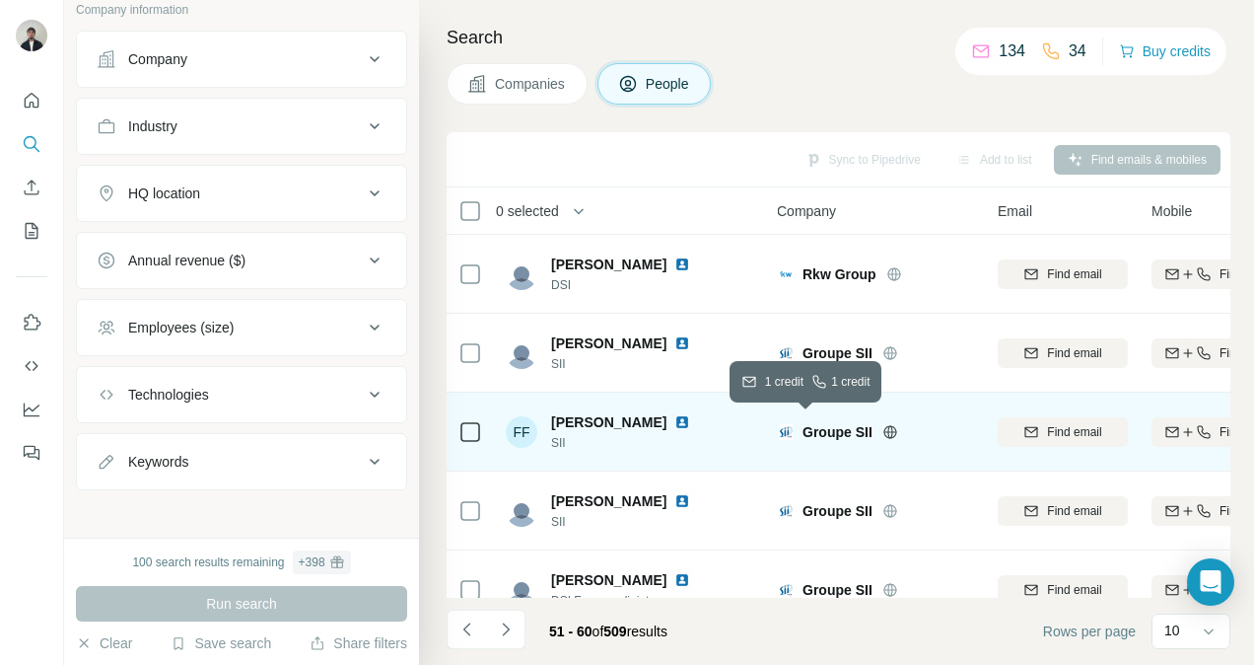
scroll to position [0, 0]
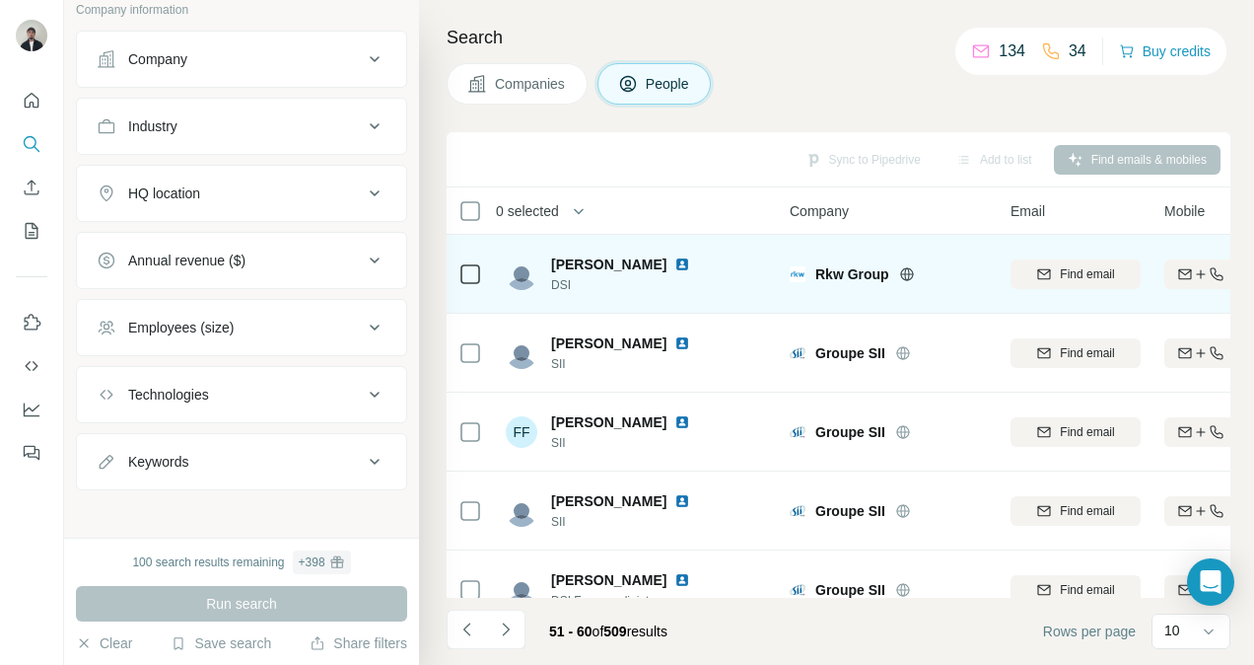
click at [682, 261] on img at bounding box center [682, 264] width 16 height 16
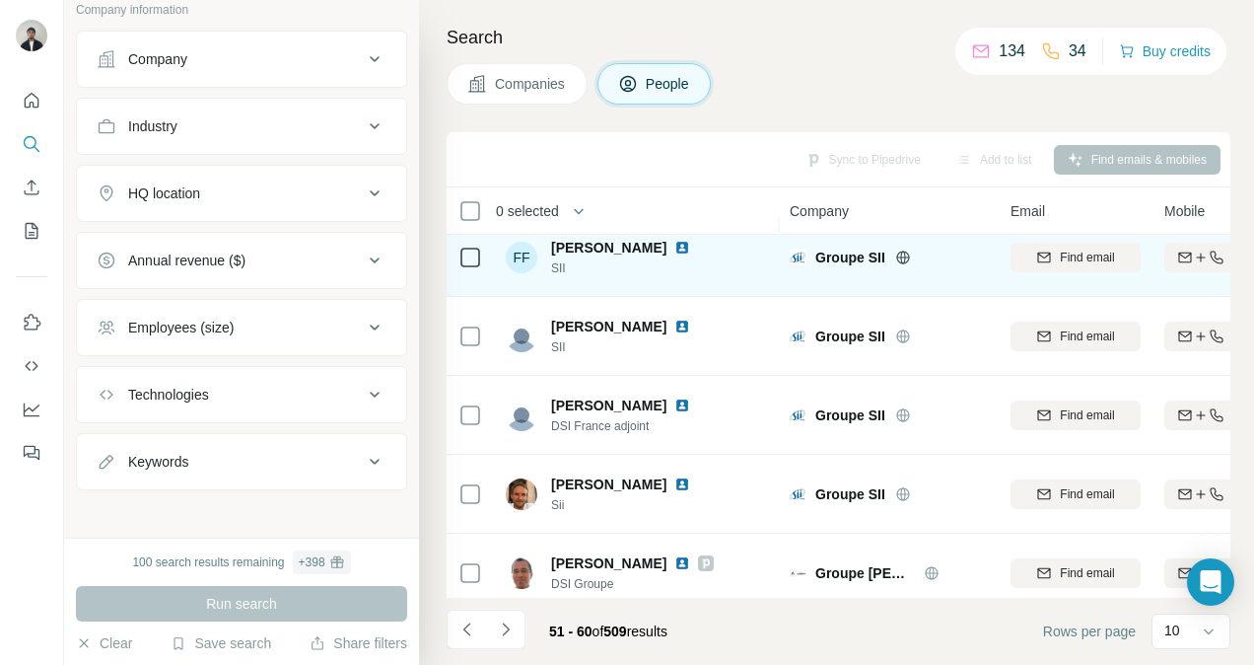
scroll to position [176, 0]
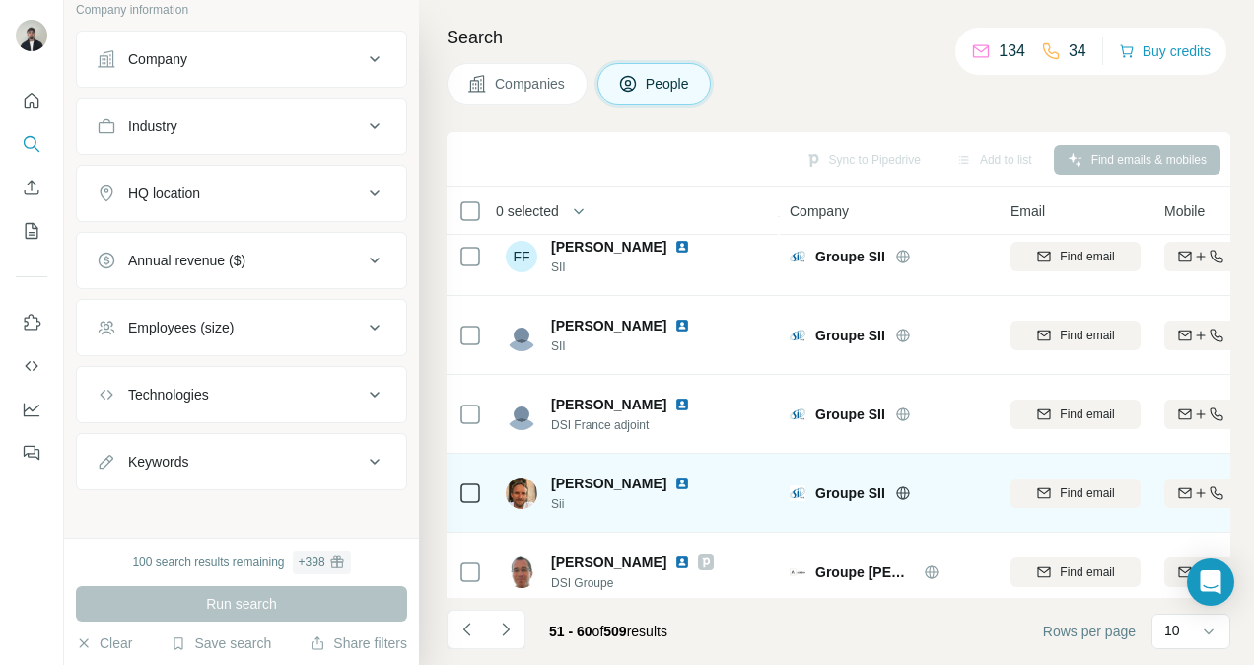
click at [690, 483] on img at bounding box center [682, 483] width 16 height 16
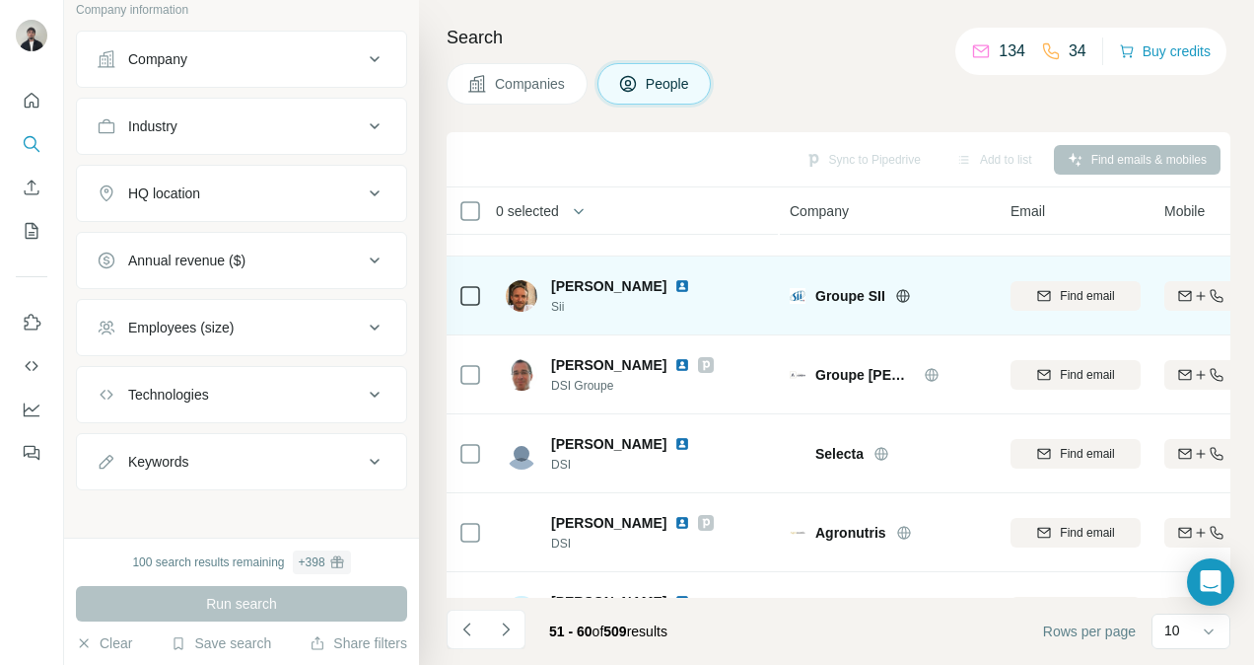
scroll to position [435, 0]
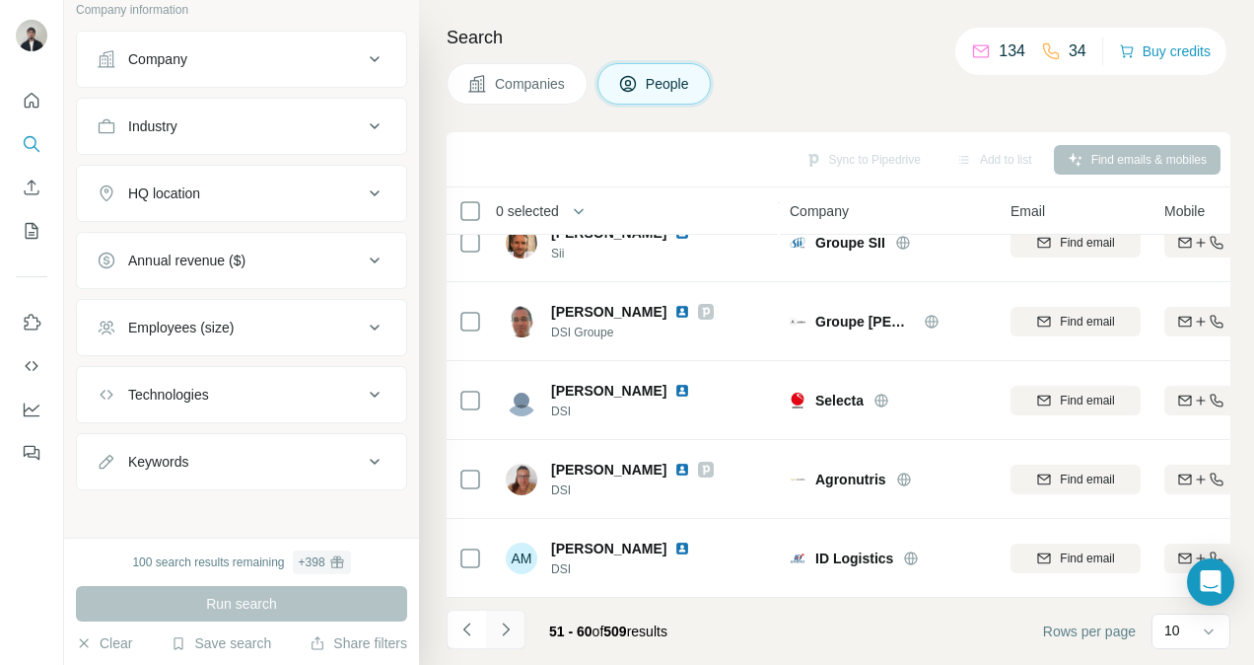
click at [511, 626] on icon "Navigate to next page" at bounding box center [506, 629] width 20 height 20
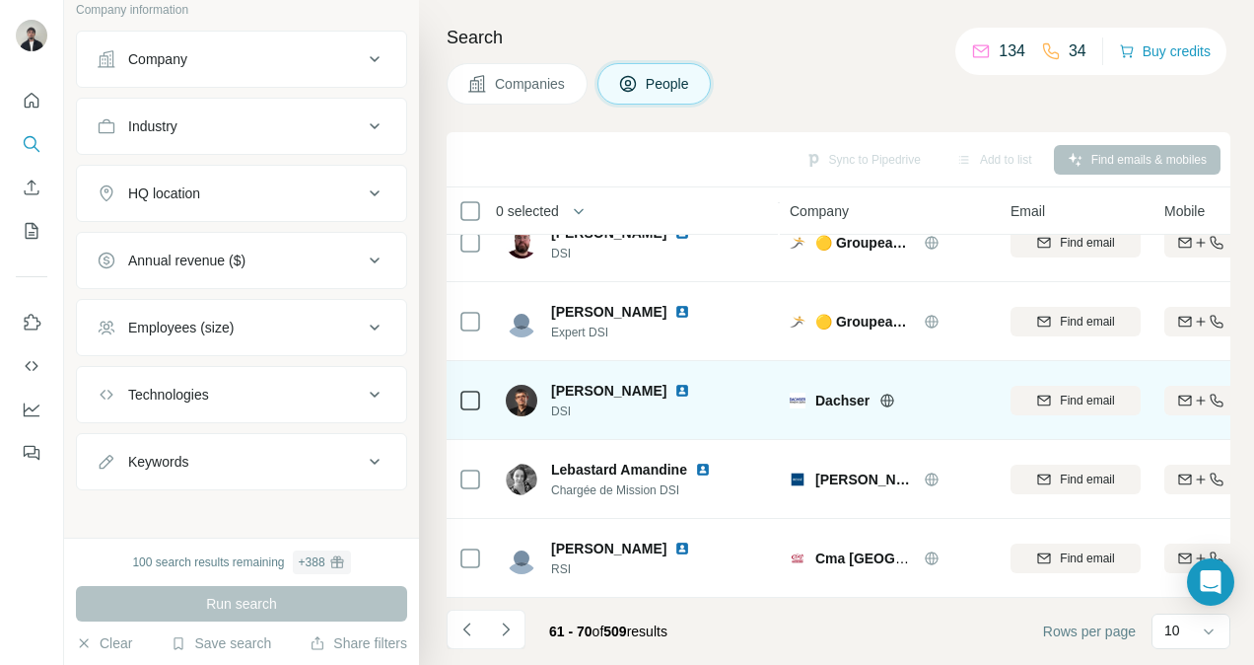
scroll to position [0, 0]
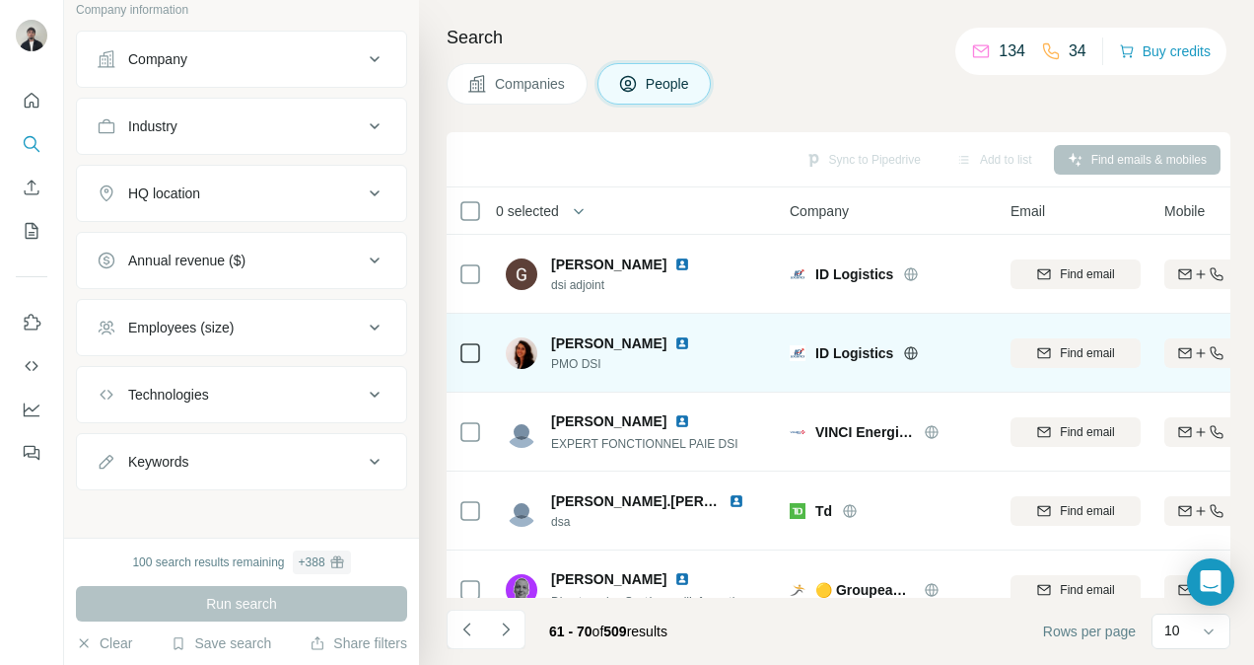
click at [674, 345] on img at bounding box center [682, 343] width 16 height 16
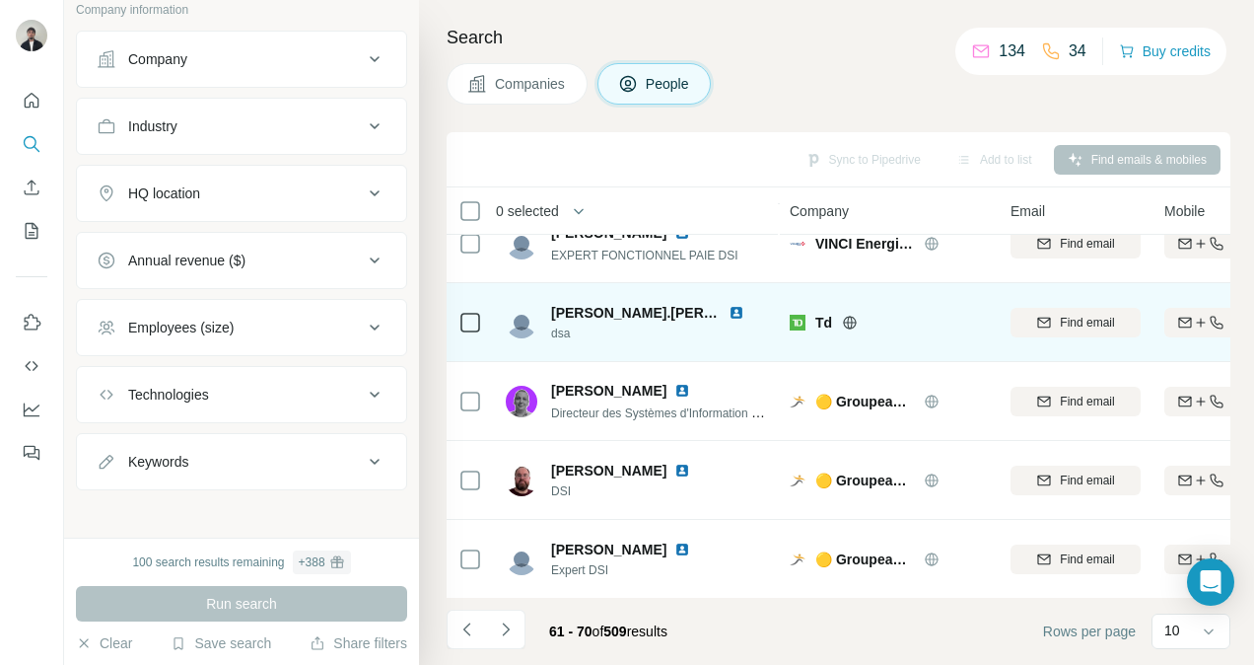
scroll to position [189, 0]
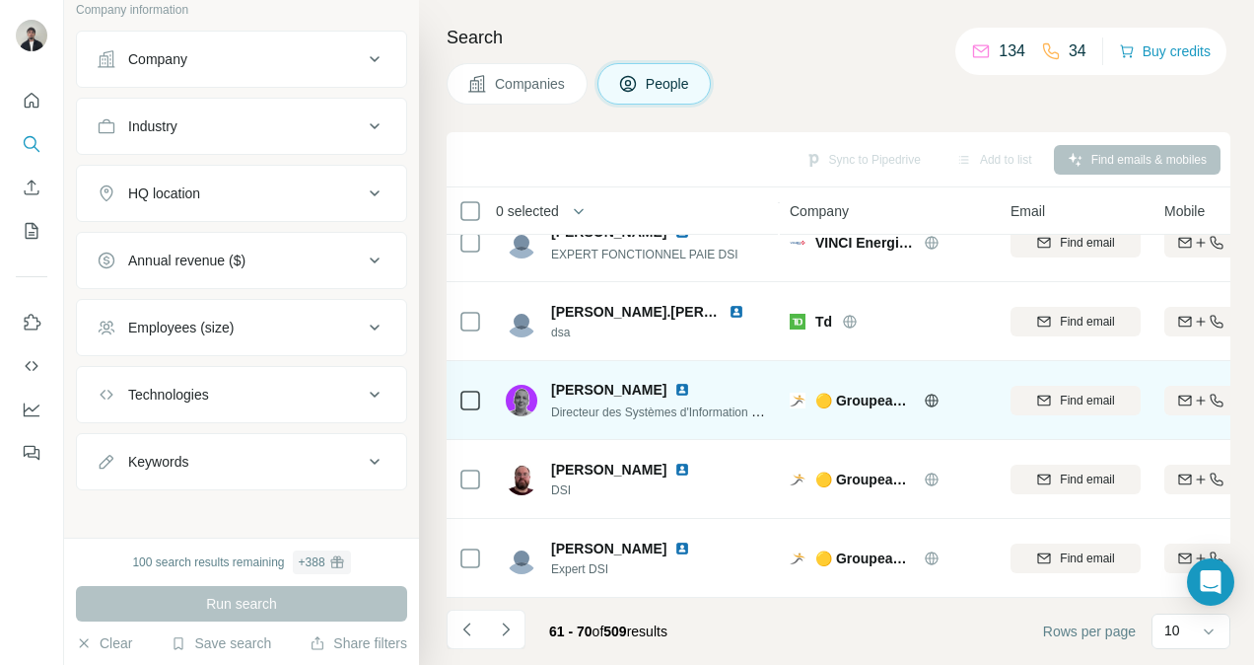
click at [688, 389] on img at bounding box center [682, 390] width 16 height 16
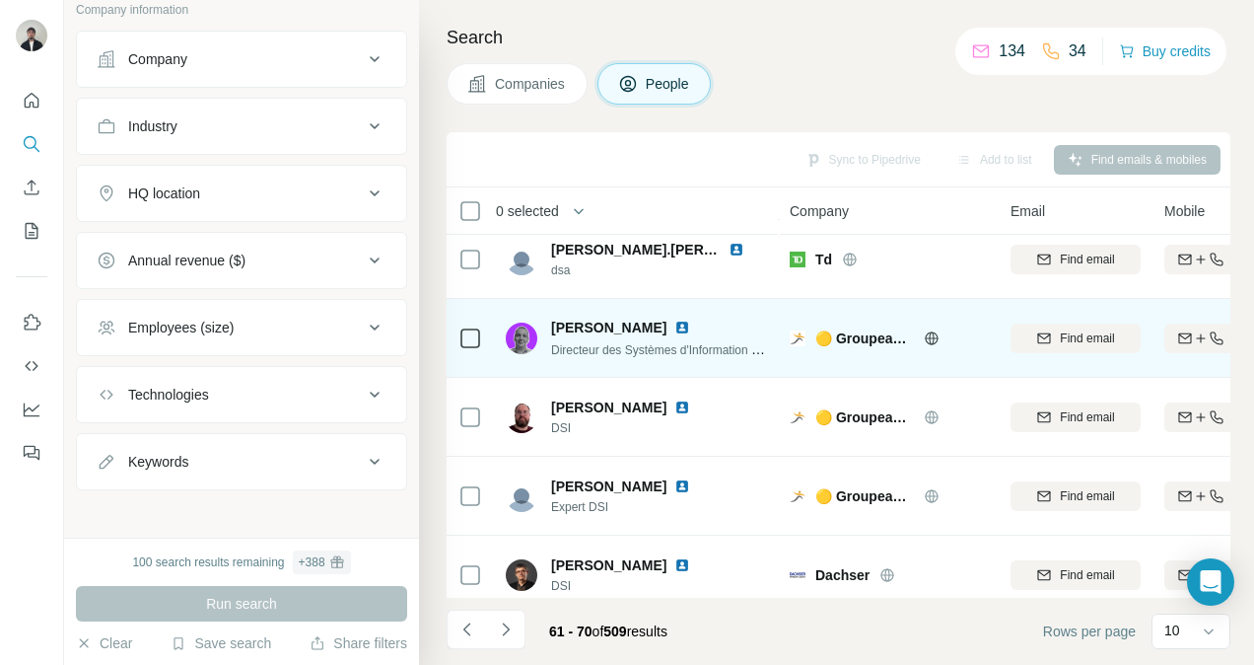
scroll to position [272, 0]
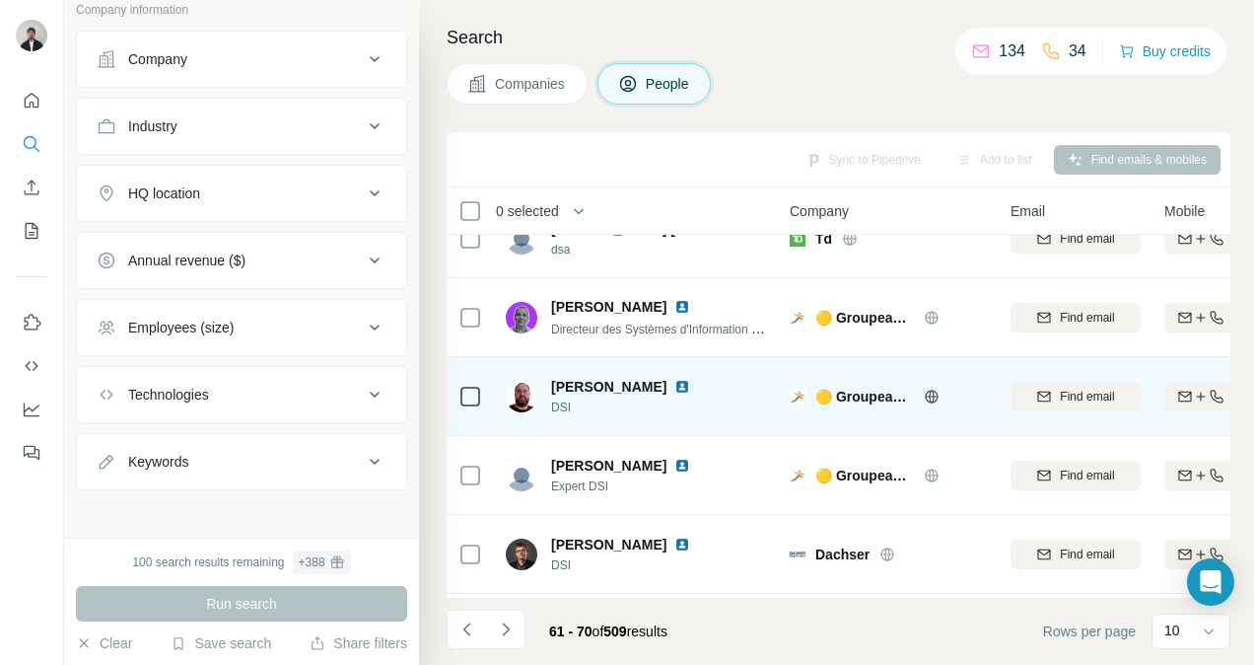
click at [674, 389] on img at bounding box center [682, 387] width 16 height 16
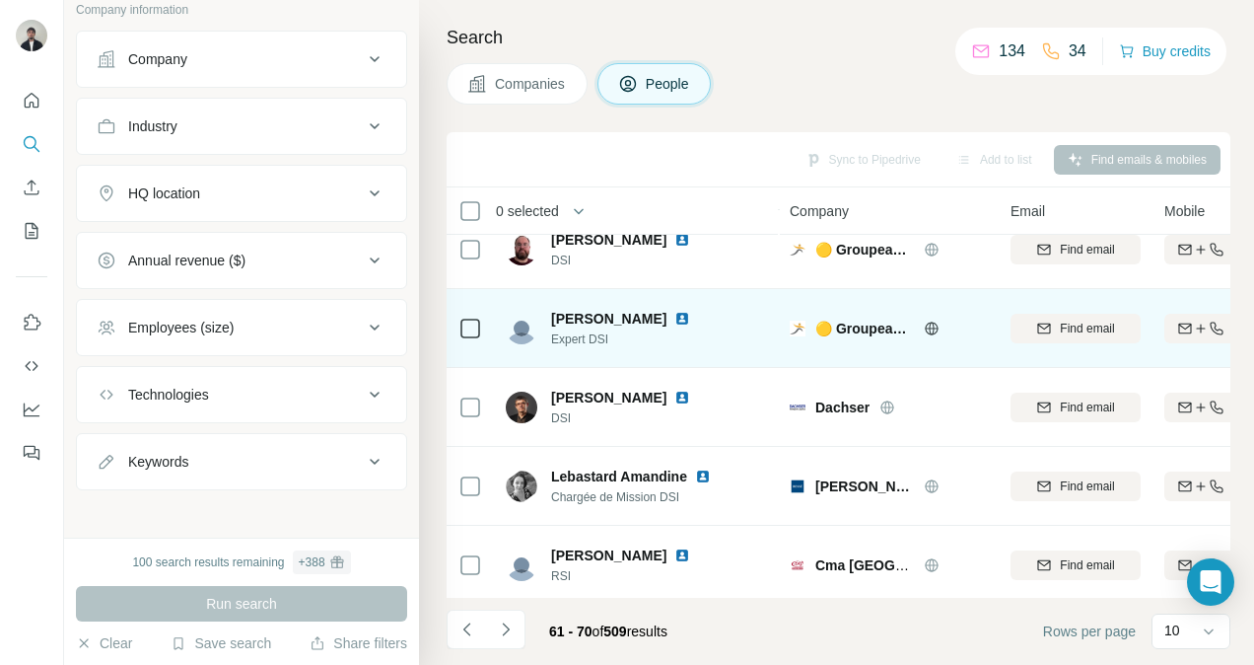
scroll to position [421, 0]
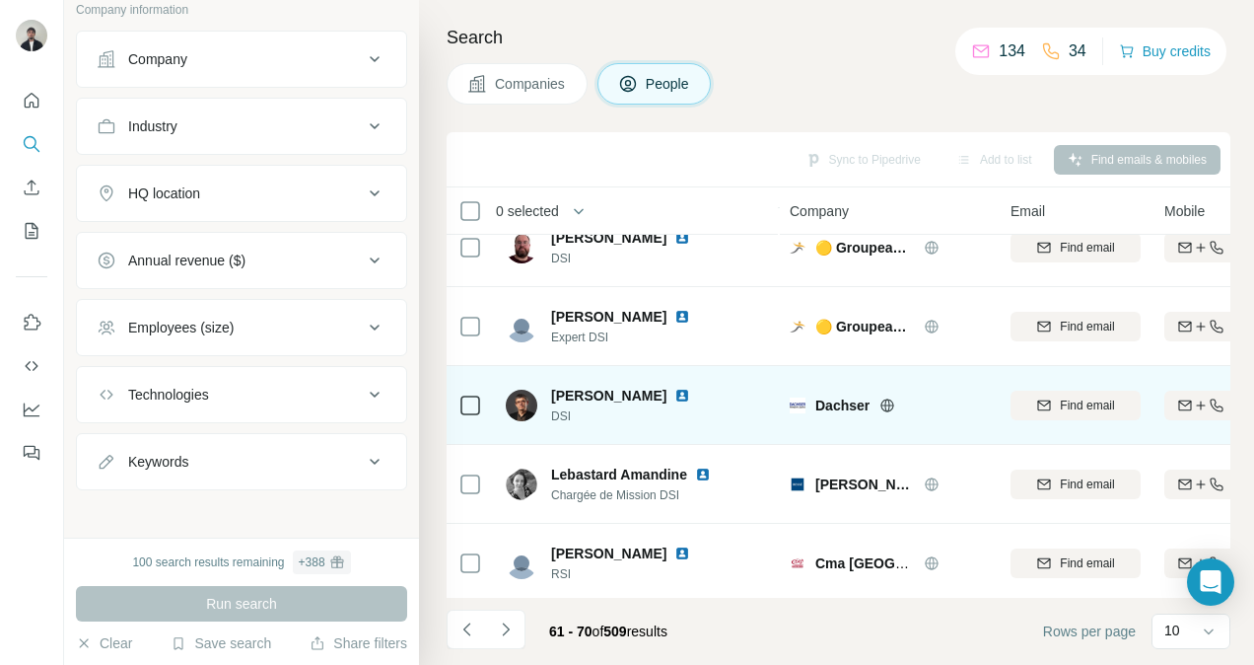
click at [674, 389] on img at bounding box center [682, 396] width 16 height 16
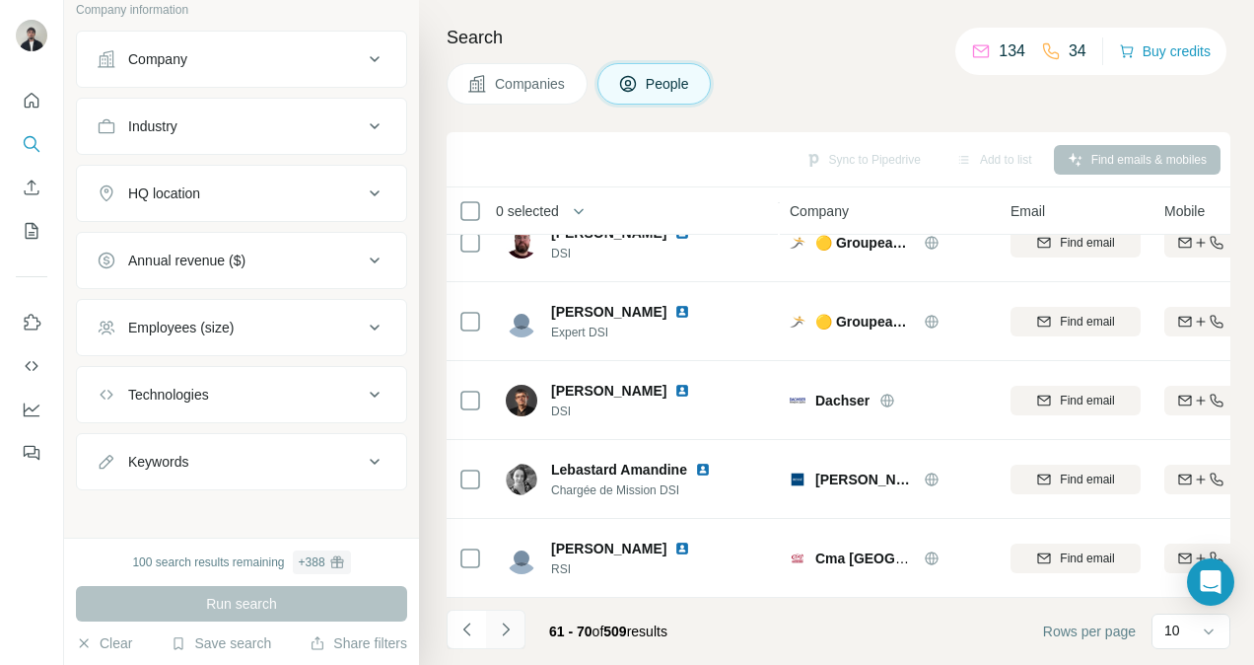
click at [515, 637] on button "Navigate to next page" at bounding box center [505, 628] width 39 height 39
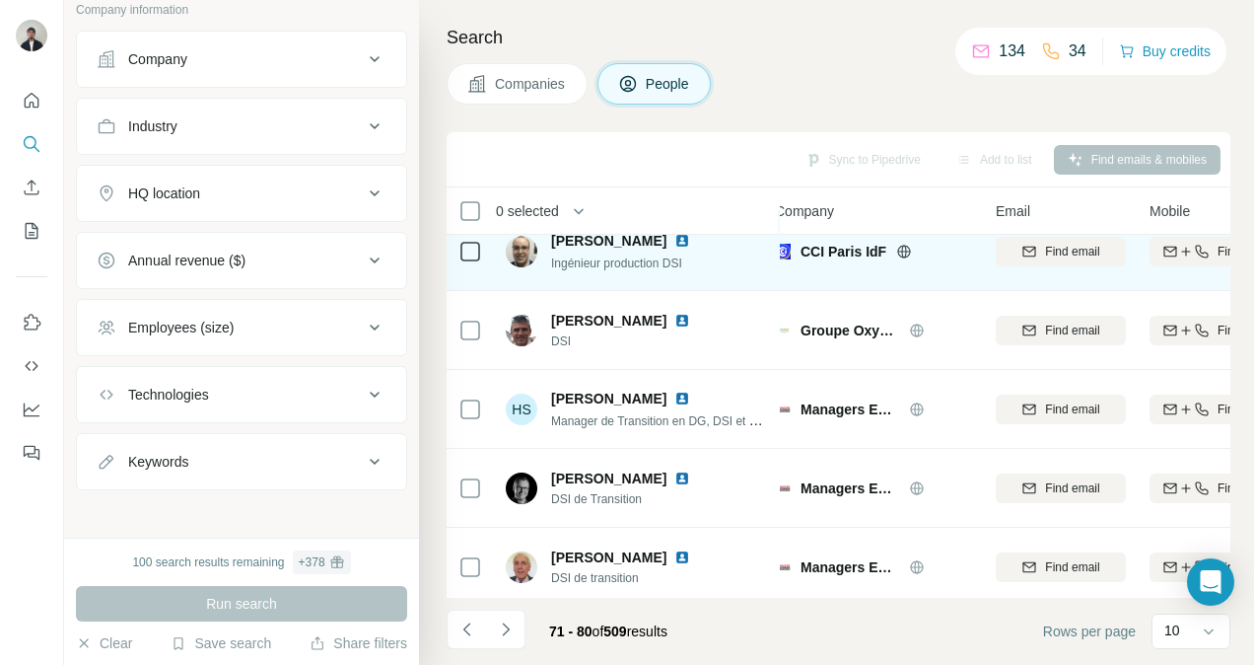
scroll to position [0, 15]
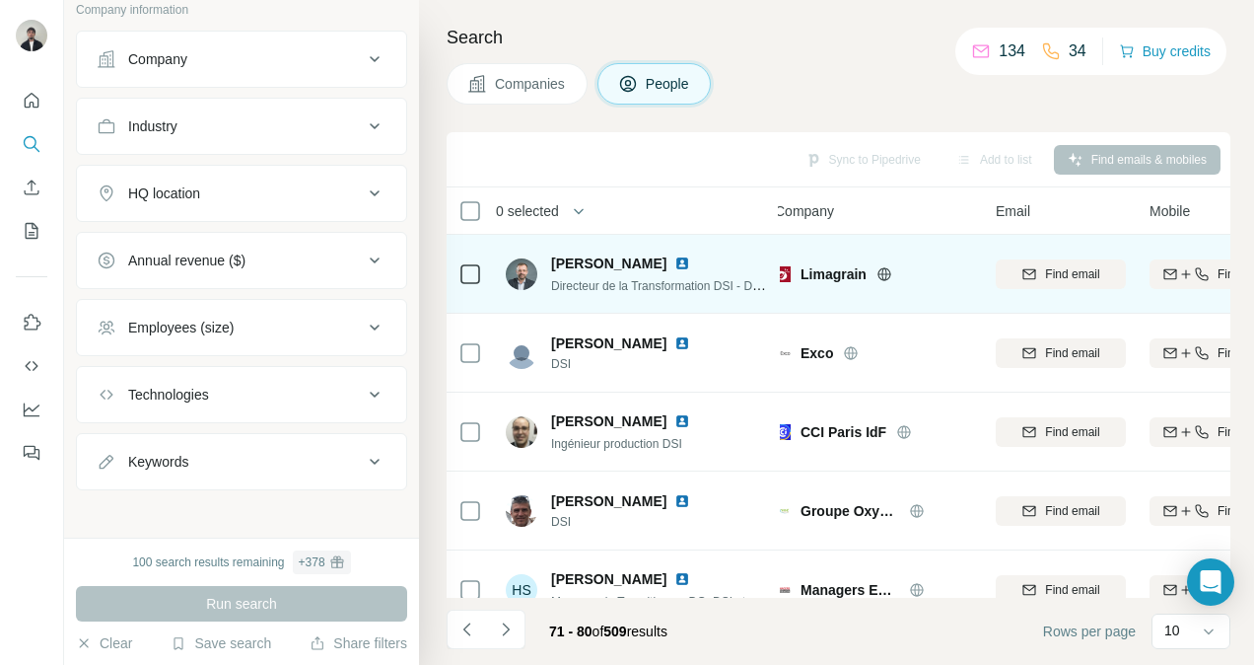
click at [674, 261] on img at bounding box center [682, 263] width 16 height 16
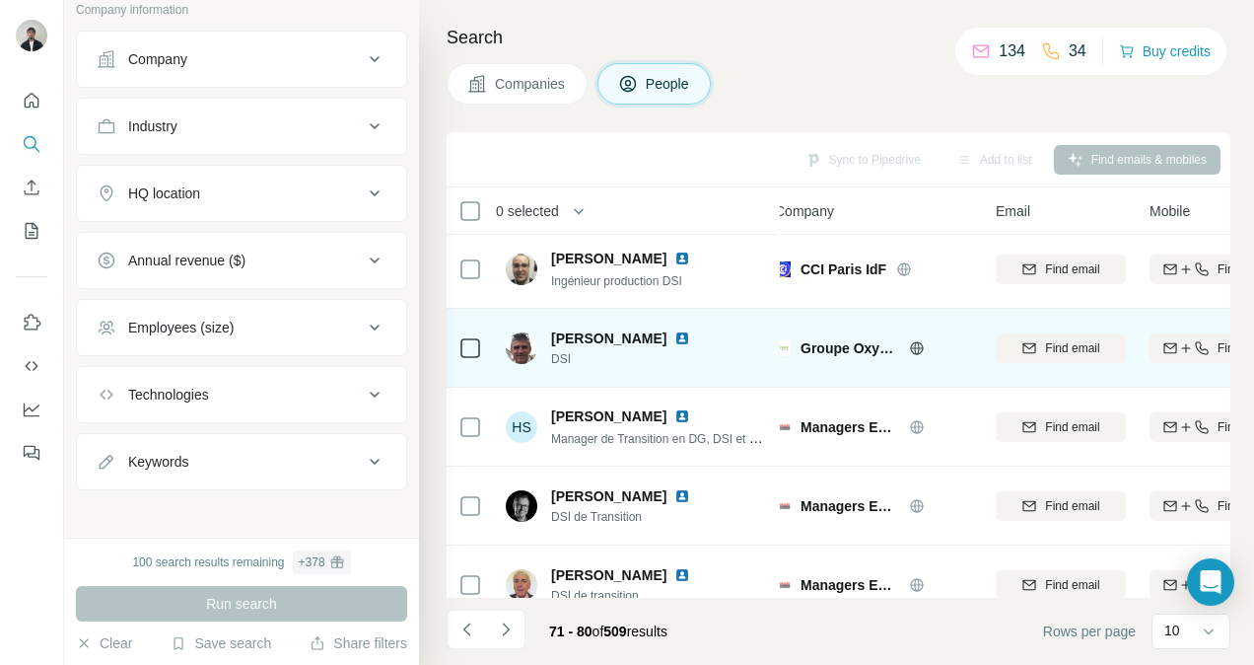
scroll to position [168, 15]
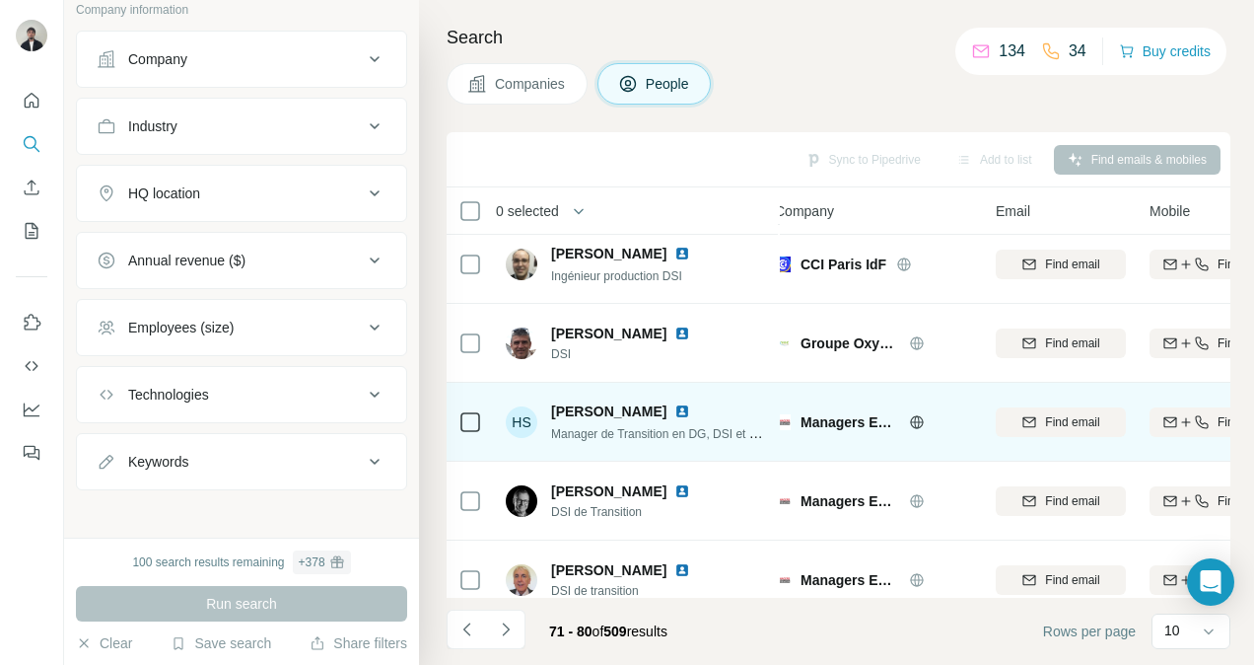
click at [674, 411] on img at bounding box center [682, 411] width 16 height 16
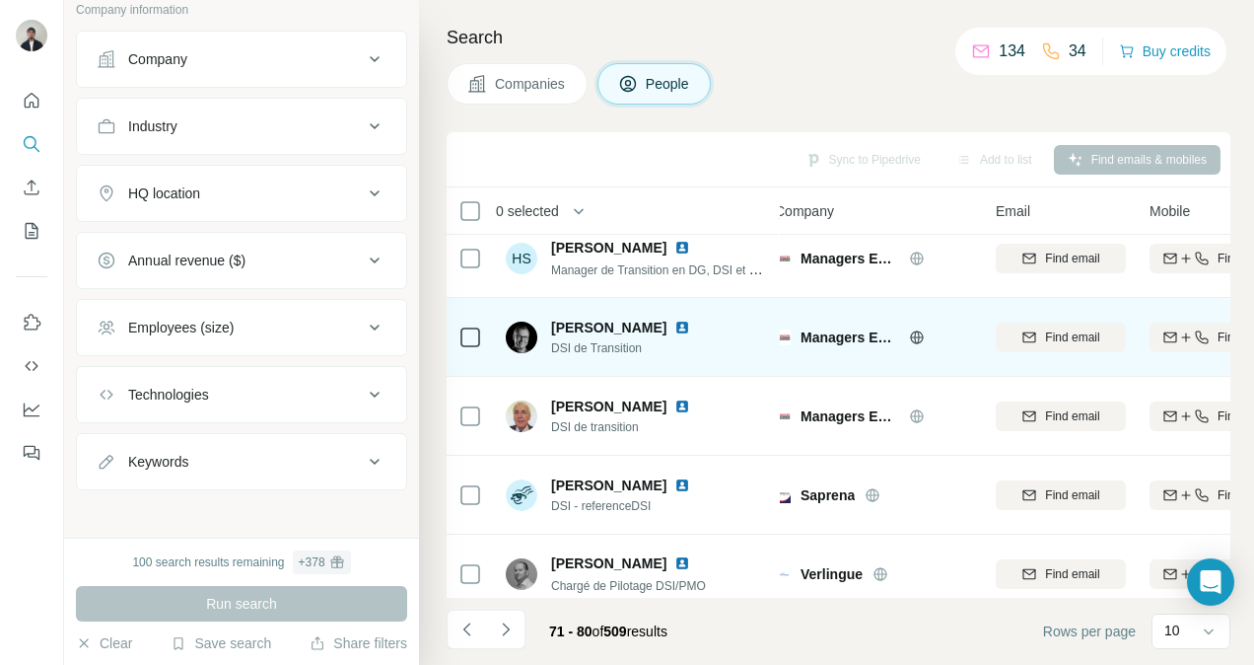
scroll to position [435, 15]
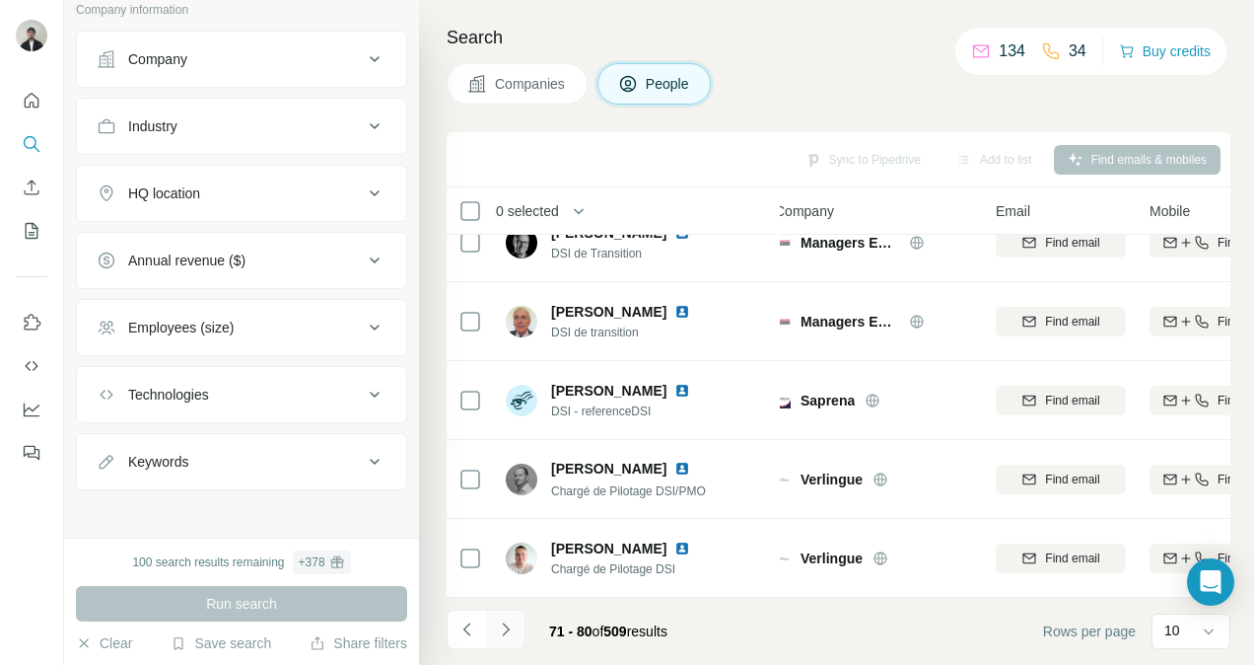
click at [512, 632] on icon "Navigate to next page" at bounding box center [506, 629] width 20 height 20
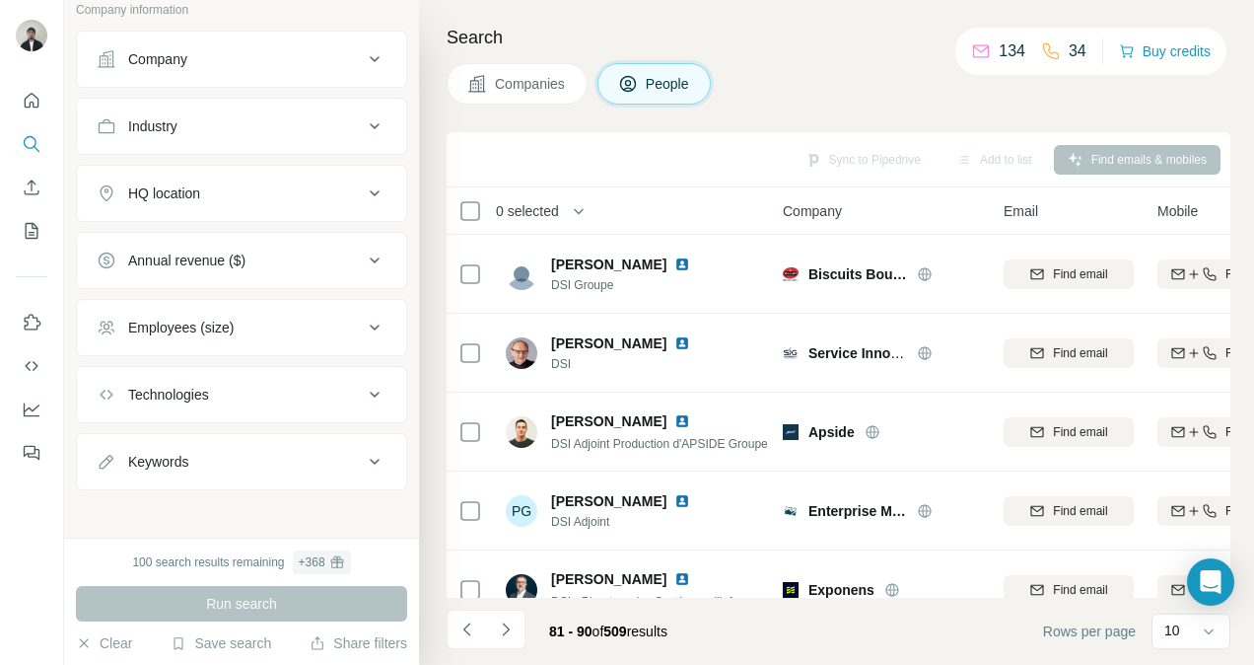
scroll to position [0, 0]
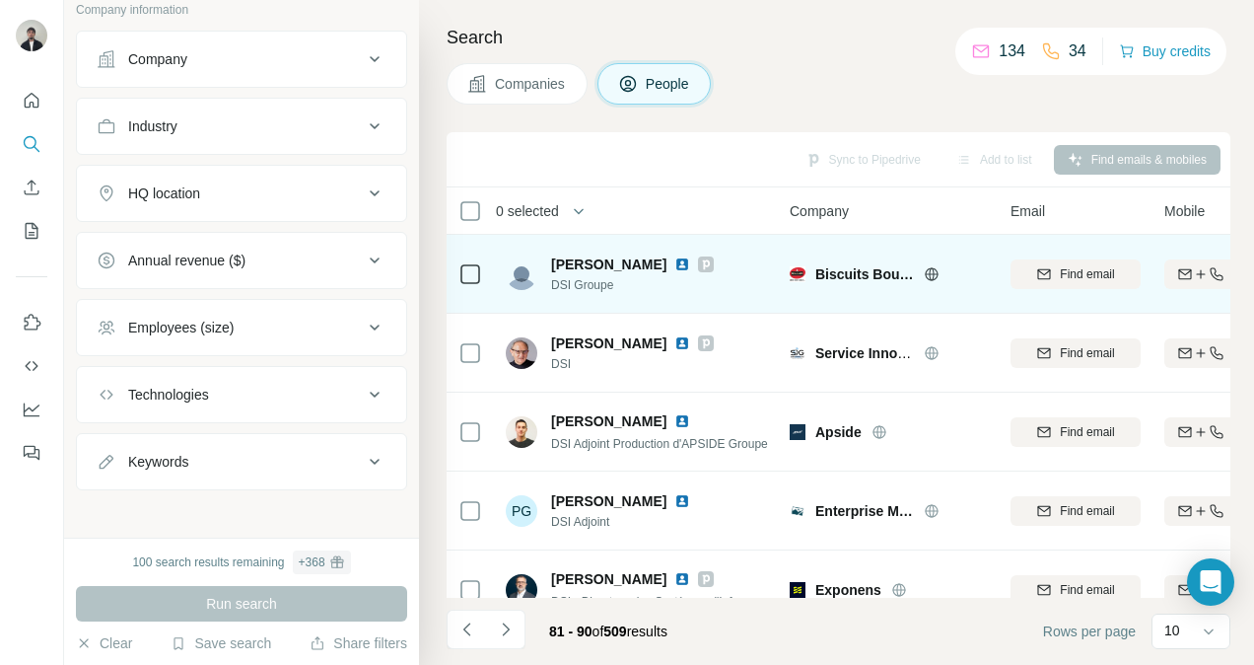
click at [674, 259] on img at bounding box center [682, 264] width 16 height 16
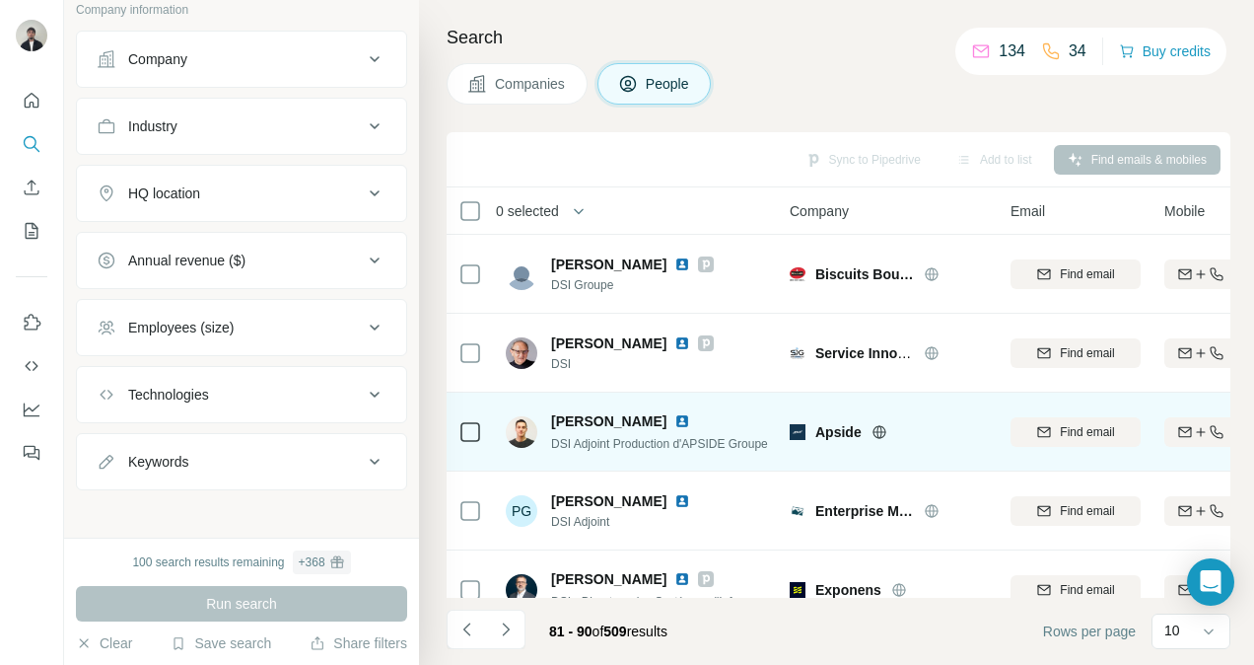
click at [679, 418] on img at bounding box center [682, 421] width 16 height 16
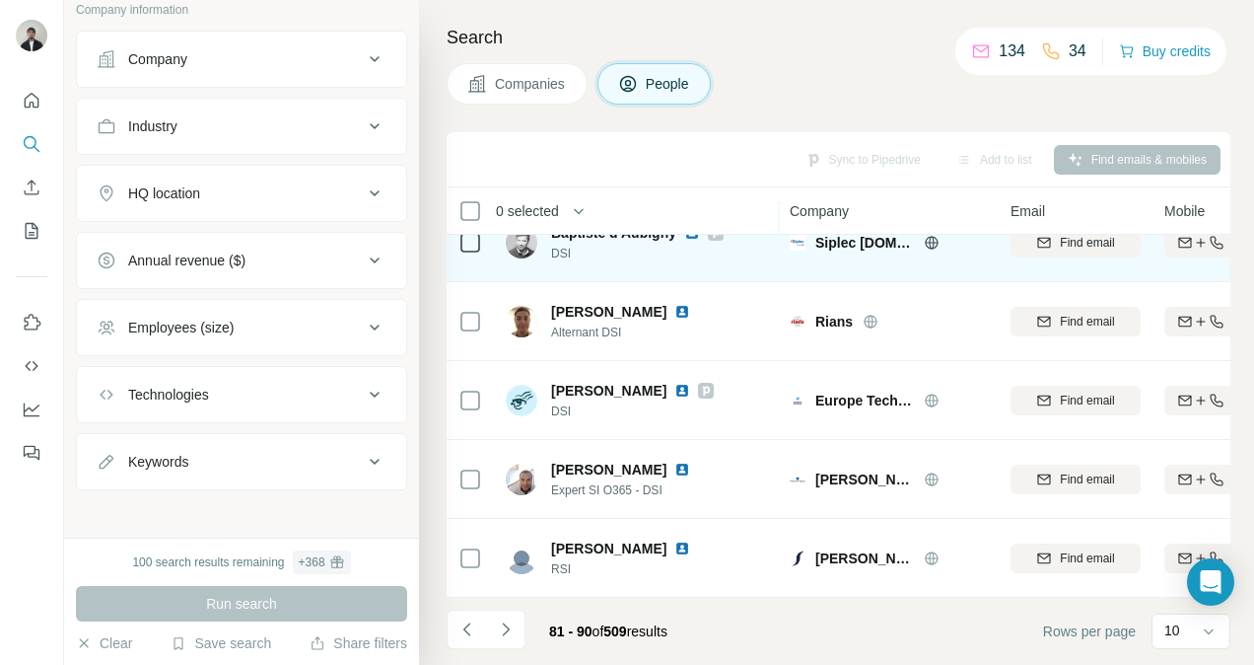
scroll to position [435, 0]
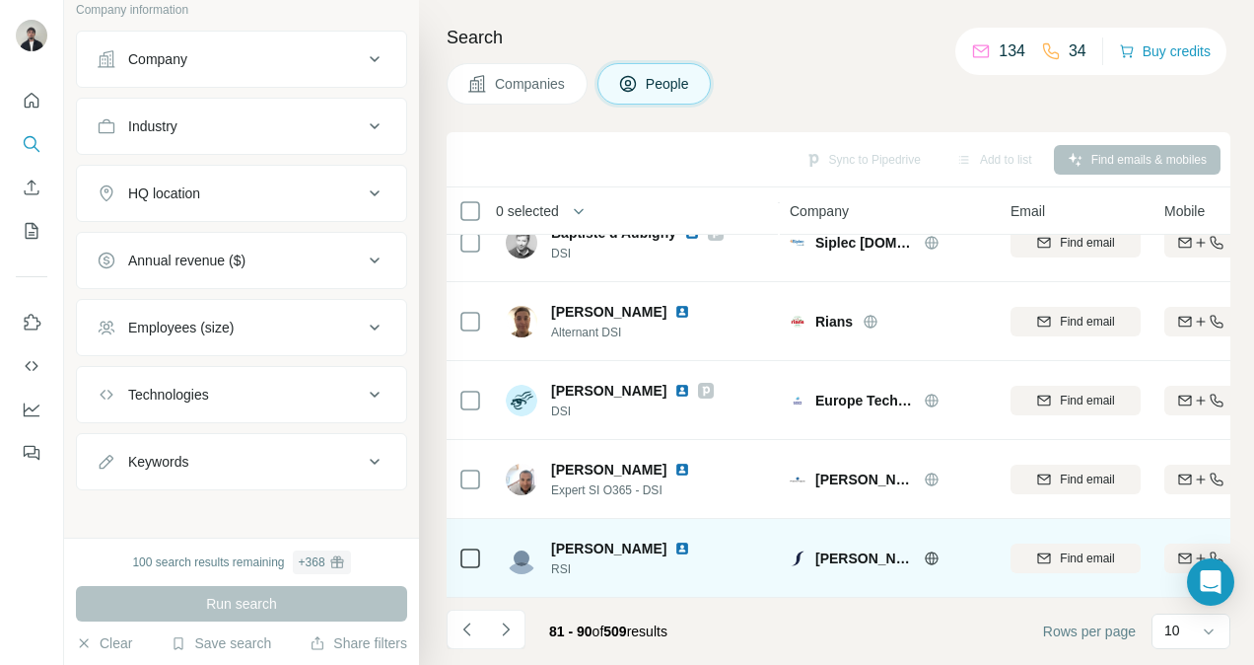
click at [686, 540] on img at bounding box center [682, 548] width 16 height 16
